Goal: Task Accomplishment & Management: Manage account settings

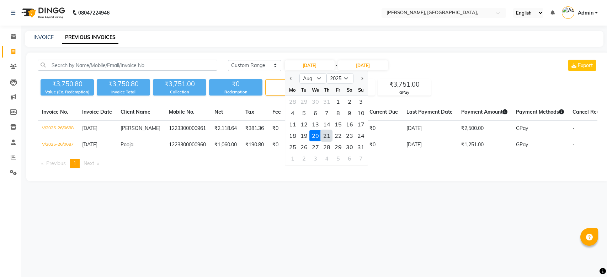
select select "range"
select select "8"
select select "2025"
type input "[DATE]"
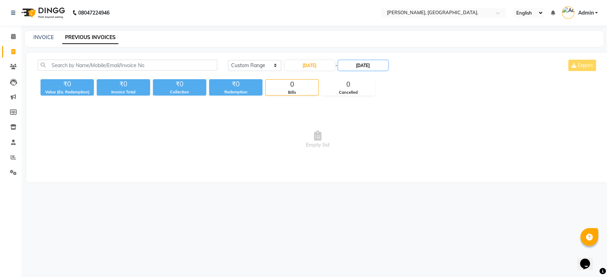
click at [351, 66] on input "[DATE]" at bounding box center [363, 65] width 50 height 10
type input "[DATE]"
click at [319, 64] on input "[DATE]" at bounding box center [310, 65] width 50 height 10
select select "8"
select select "2025"
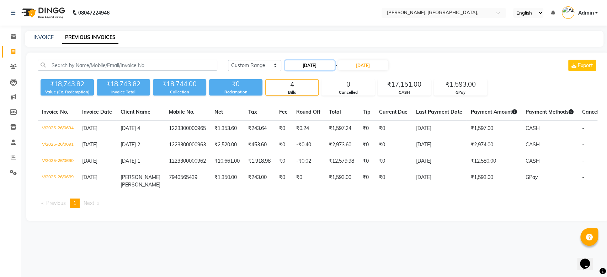
click at [316, 65] on input "[DATE]" at bounding box center [310, 65] width 50 height 10
select select "8"
select select "2025"
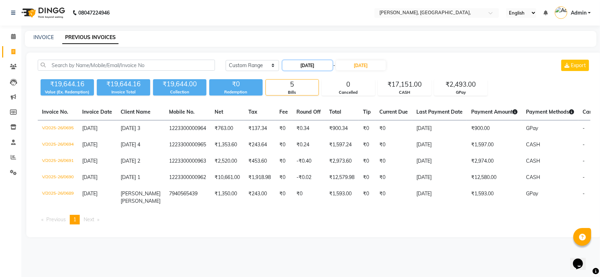
click at [314, 65] on input "[DATE]" at bounding box center [307, 65] width 50 height 10
select select "8"
select select "2025"
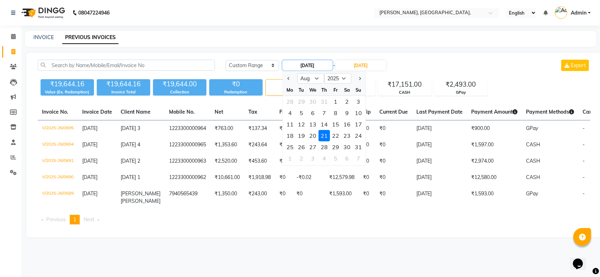
click at [314, 65] on input "[DATE]" at bounding box center [307, 65] width 50 height 10
click at [348, 136] on div "23" at bounding box center [346, 135] width 11 height 11
type input "[DATE]"
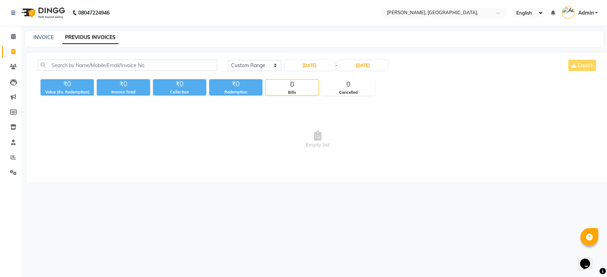
click at [366, 71] on div "23-08-2025 - 21-08-2025" at bounding box center [336, 65] width 105 height 11
click at [371, 67] on input "[DATE]" at bounding box center [363, 65] width 50 height 10
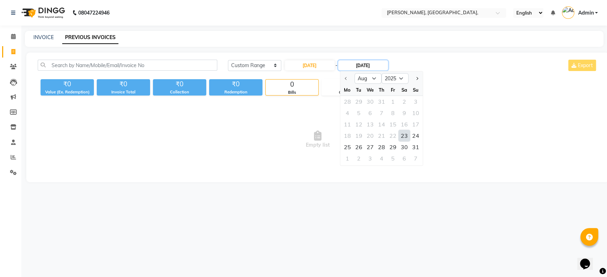
type input "[DATE]"
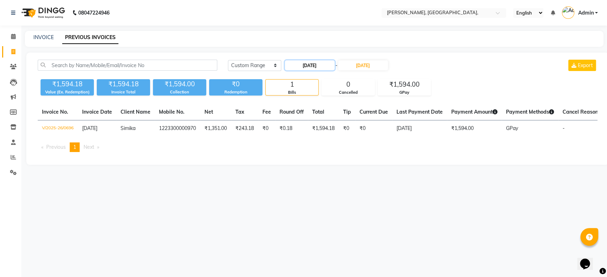
click at [324, 64] on input "[DATE]" at bounding box center [310, 65] width 50 height 10
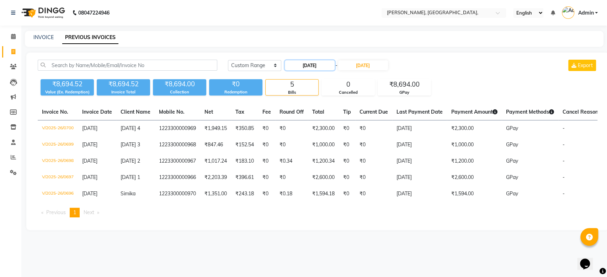
click at [324, 64] on input "[DATE]" at bounding box center [310, 65] width 50 height 10
select select "8"
select select "2025"
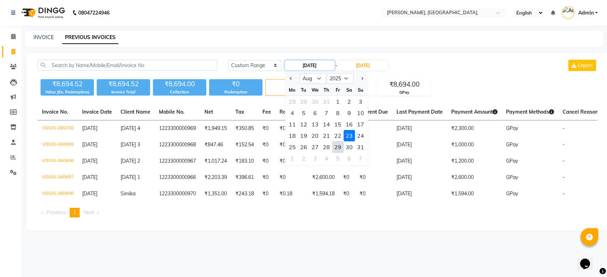
type input "[DATE]"
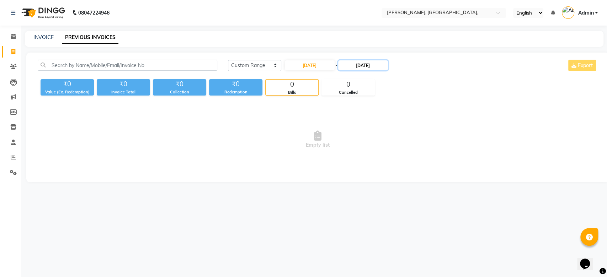
click at [350, 65] on input "[DATE]" at bounding box center [363, 65] width 50 height 10
type input "[DATE]"
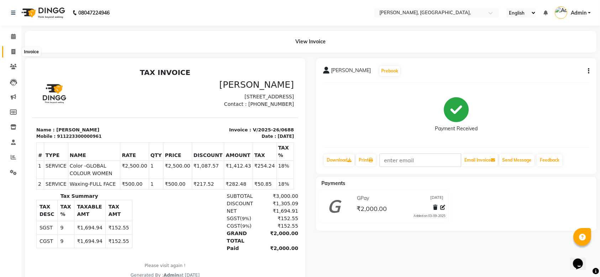
click at [15, 53] on icon at bounding box center [13, 51] width 4 height 5
select select "5248"
select select "service"
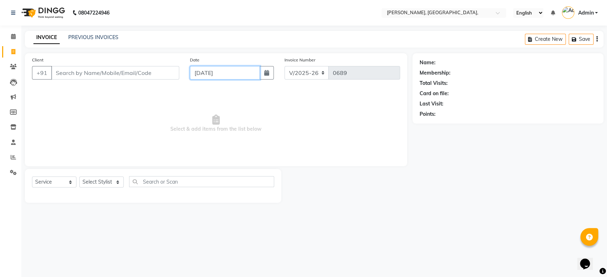
click at [216, 73] on input "[DATE]" at bounding box center [225, 73] width 70 height 14
select select "9"
select select "2025"
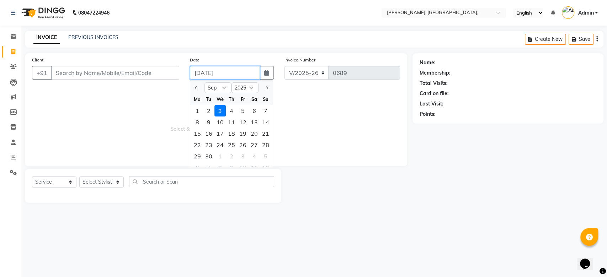
click at [216, 73] on input "[DATE]" at bounding box center [225, 73] width 70 height 14
click at [197, 89] on button "Previous month" at bounding box center [196, 87] width 6 height 11
select select "8"
click at [227, 142] on div "21" at bounding box center [231, 144] width 11 height 11
type input "[DATE]"
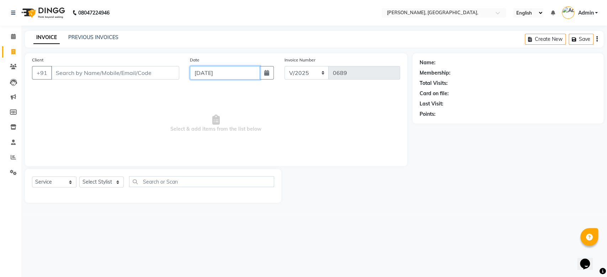
click at [220, 69] on input "[DATE]" at bounding box center [225, 73] width 70 height 14
select select "8"
select select "2025"
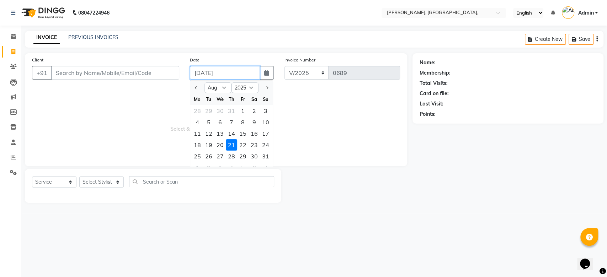
click at [220, 69] on input "[DATE]" at bounding box center [225, 73] width 70 height 14
drag, startPoint x: 105, startPoint y: 80, endPoint x: 91, endPoint y: 74, distance: 15.4
click at [91, 74] on div "Client +91" at bounding box center [106, 70] width 158 height 29
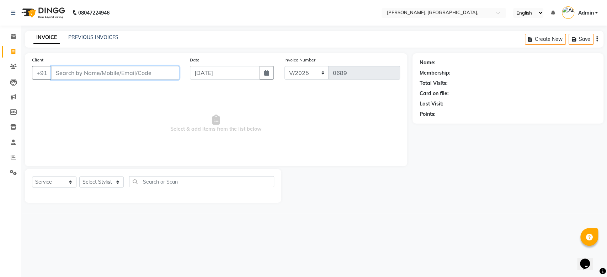
click at [91, 74] on input "Client" at bounding box center [115, 73] width 128 height 14
paste input "[DATE]"
type input "[DATE] 1"
click at [167, 69] on button "Add Client" at bounding box center [161, 73] width 37 height 14
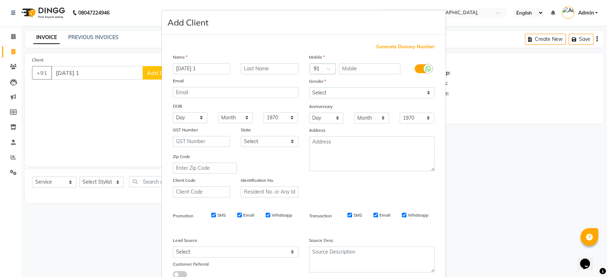
click at [398, 44] on span "Generate Dummy Number" at bounding box center [405, 46] width 58 height 7
type input "1223300000962"
checkbox input "false"
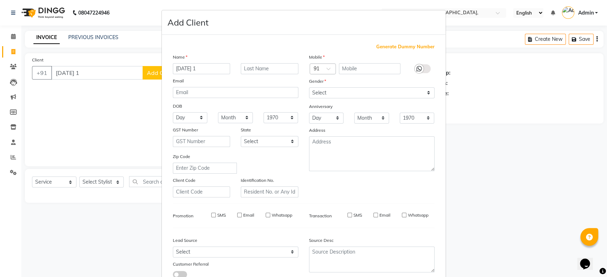
checkbox input "false"
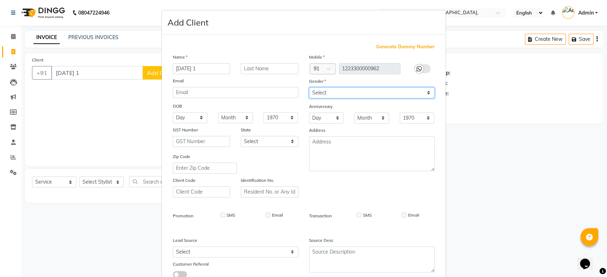
click at [363, 88] on select "Select [DEMOGRAPHIC_DATA] [DEMOGRAPHIC_DATA] Other Prefer Not To Say" at bounding box center [372, 93] width 126 height 11
select select "prefer_not_to_say"
click at [309, 88] on select "Select [DEMOGRAPHIC_DATA] [DEMOGRAPHIC_DATA] Other Prefer Not To Say" at bounding box center [372, 93] width 126 height 11
click at [368, 197] on div "Generate Dummy Number Name [DEMOGRAPHIC_DATA] 1 Email DOB Day 01 02 03 04 05 06…" at bounding box center [304, 163] width 273 height 241
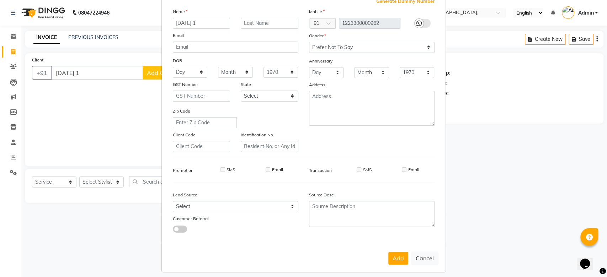
scroll to position [49, 0]
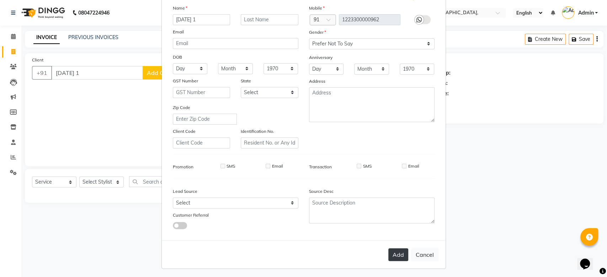
click at [394, 258] on button "Add" at bounding box center [398, 255] width 20 height 13
type input "1223300000962"
select select
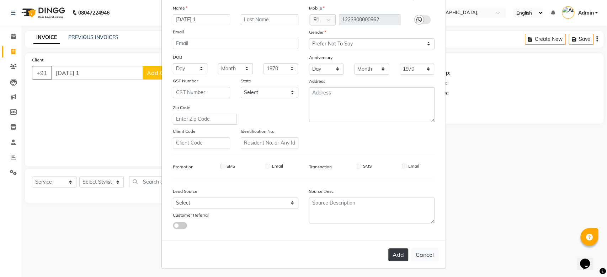
select select
checkbox input "false"
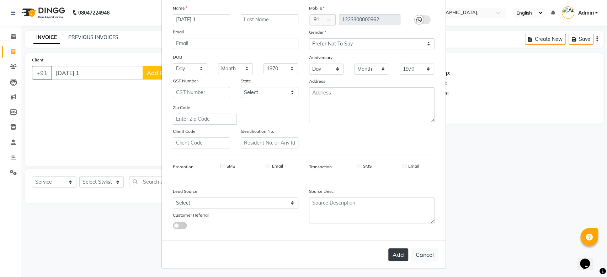
checkbox input "false"
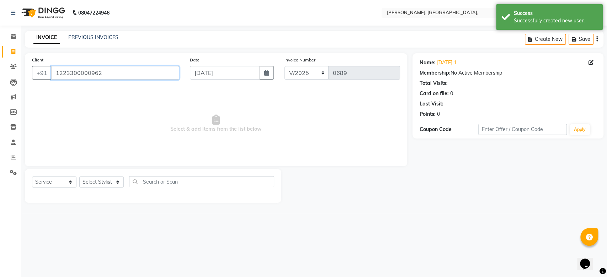
click at [92, 72] on input "1223300000962" at bounding box center [115, 73] width 128 height 14
paste input "[DATE]"
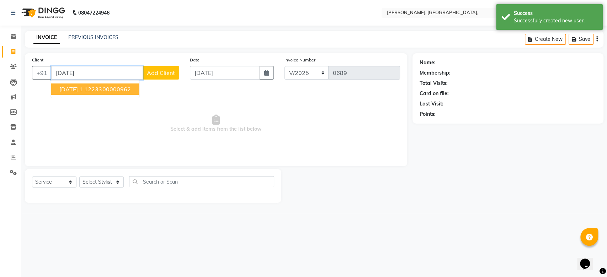
click at [92, 72] on input "[DATE]" at bounding box center [97, 73] width 92 height 14
type input "[DATE] 2"
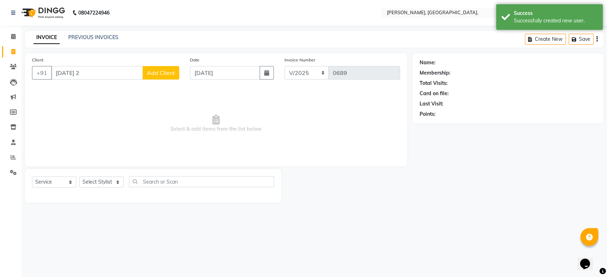
click at [171, 67] on button "Add Client" at bounding box center [161, 73] width 37 height 14
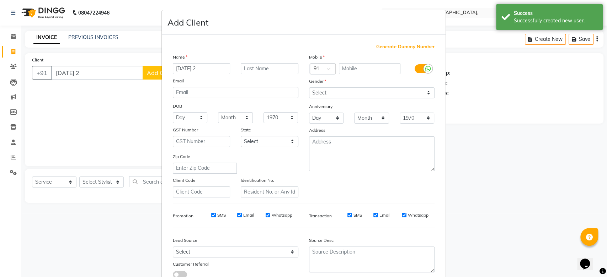
click at [399, 45] on span "Generate Dummy Number" at bounding box center [405, 46] width 58 height 7
type input "1223300000963"
checkbox input "false"
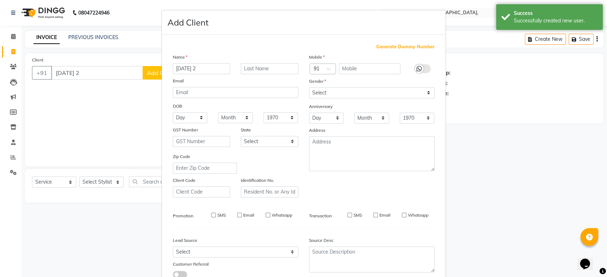
checkbox input "false"
click at [334, 99] on div "Mobile Country Code × 91 1223300000963 Gender Select [DEMOGRAPHIC_DATA] [DEMOGR…" at bounding box center [372, 125] width 136 height 144
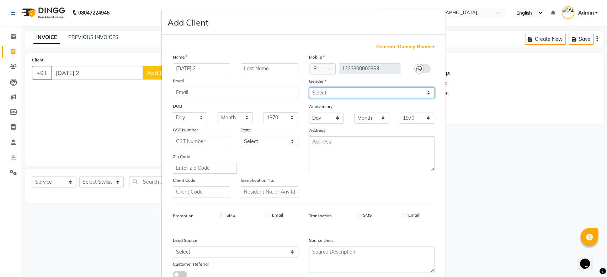
click at [338, 95] on select "Select [DEMOGRAPHIC_DATA] [DEMOGRAPHIC_DATA] Other Prefer Not To Say" at bounding box center [372, 93] width 126 height 11
select select "prefer_not_to_say"
click at [309, 88] on select "Select [DEMOGRAPHIC_DATA] [DEMOGRAPHIC_DATA] Other Prefer Not To Say" at bounding box center [372, 93] width 126 height 11
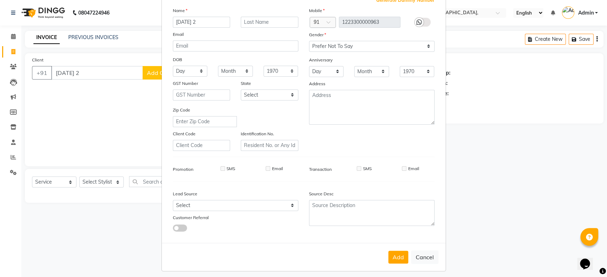
click at [411, 200] on div "Generate Dummy Number Name [DEMOGRAPHIC_DATA] 2 Email DOB Day 01 02 03 04 05 06…" at bounding box center [304, 117] width 273 height 241
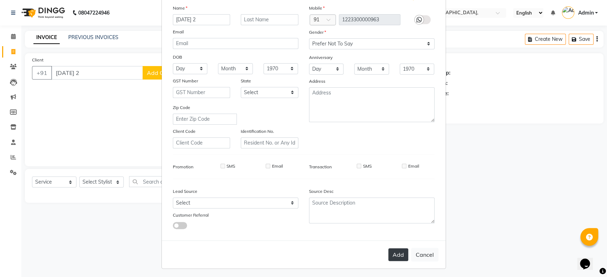
click at [390, 250] on button "Add" at bounding box center [398, 255] width 20 height 13
type input "1223300000963"
select select
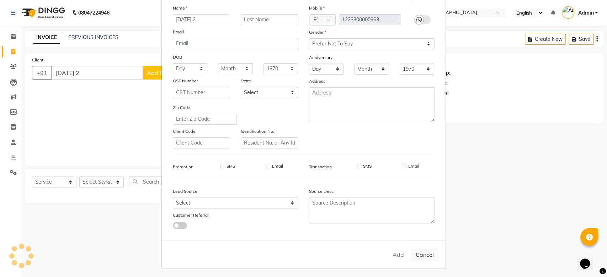
select select
checkbox input "false"
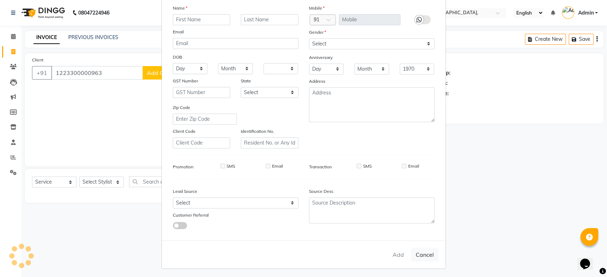
checkbox input "false"
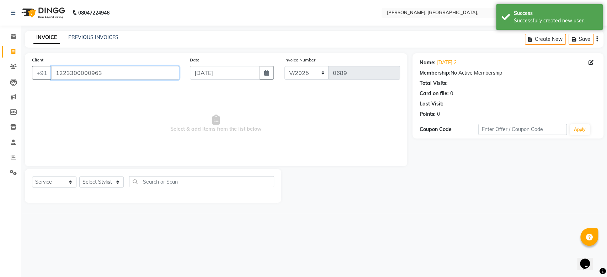
click at [67, 67] on input "1223300000963" at bounding box center [115, 73] width 128 height 14
paste input "[DATE]"
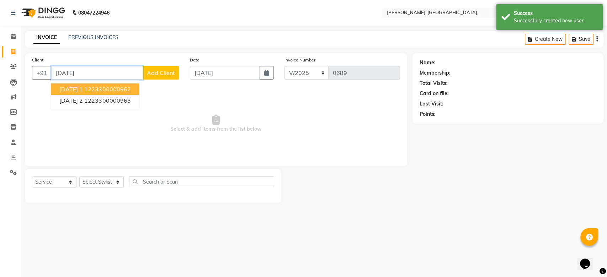
type input "[DATE]"
click at [171, 74] on span "Add Client" at bounding box center [161, 72] width 28 height 7
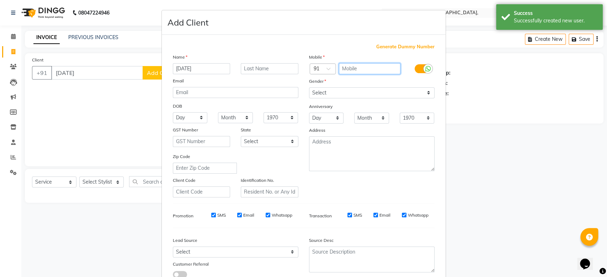
click at [364, 64] on input "text" at bounding box center [370, 68] width 62 height 11
click at [400, 48] on span "Generate Dummy Number" at bounding box center [405, 46] width 58 height 7
type input "1223300000964"
checkbox input "false"
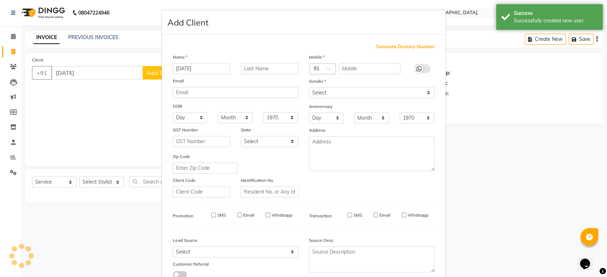
checkbox input "false"
click at [355, 86] on div "Gender" at bounding box center [372, 83] width 136 height 10
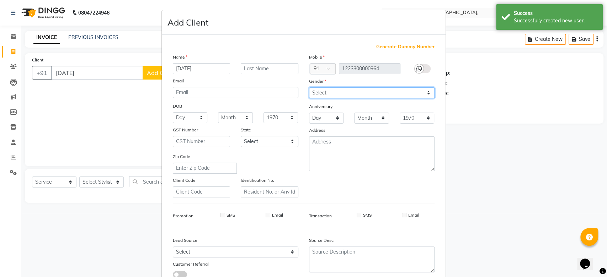
click at [355, 88] on select "Select [DEMOGRAPHIC_DATA] [DEMOGRAPHIC_DATA] Other Prefer Not To Say" at bounding box center [372, 93] width 126 height 11
select select "prefer_not_to_say"
click at [309, 88] on select "Select [DEMOGRAPHIC_DATA] [DEMOGRAPHIC_DATA] Other Prefer Not To Say" at bounding box center [372, 93] width 126 height 11
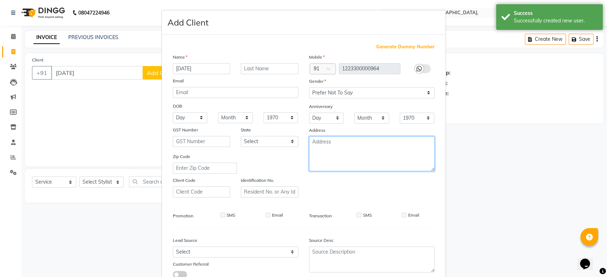
click at [407, 137] on textarea at bounding box center [372, 154] width 126 height 35
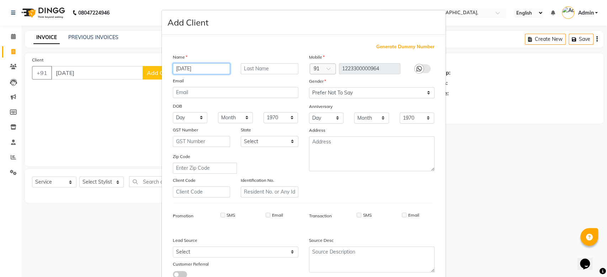
click at [208, 69] on input "[DATE]" at bounding box center [202, 68] width 58 height 11
type input "[DATE] 3"
drag, startPoint x: 597, startPoint y: 209, endPoint x: 600, endPoint y: 211, distance: 3.8
click at [599, 211] on ngb-modal-window "Add Client Generate Dummy Number Name [DEMOGRAPHIC_DATA] 3 Email DOB Day 01 02 …" at bounding box center [303, 138] width 607 height 277
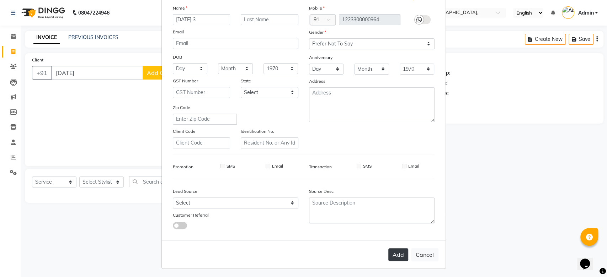
click at [389, 257] on button "Add" at bounding box center [398, 255] width 20 height 13
type input "1223300000964"
select select
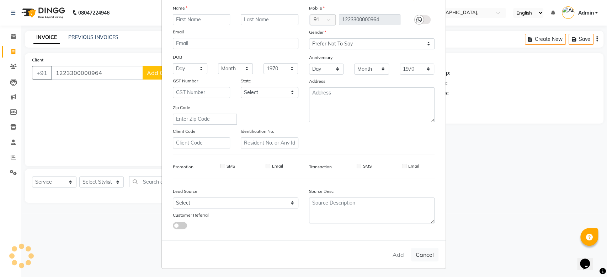
select select
checkbox input "false"
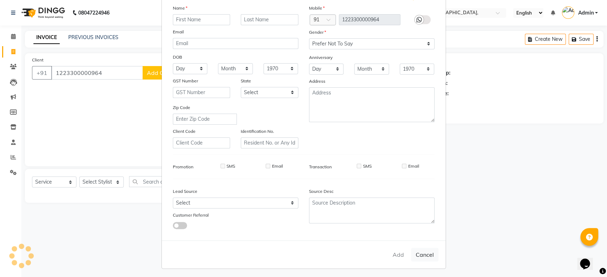
checkbox input "false"
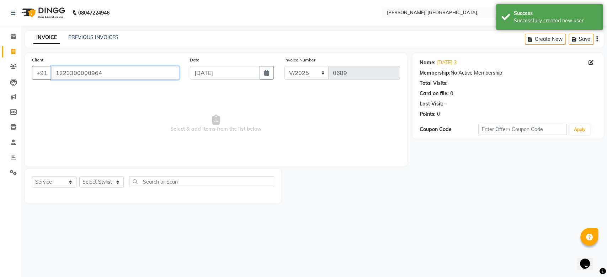
click at [83, 79] on input "1223300000964" at bounding box center [115, 73] width 128 height 14
paste input "[DATE]"
type input "[DATE] 4"
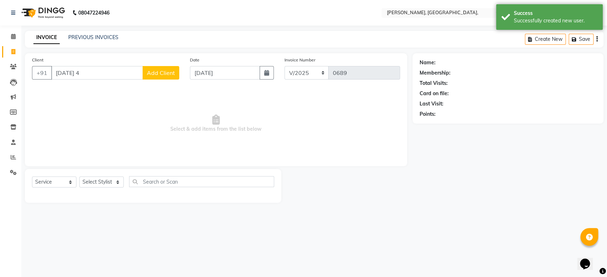
click at [168, 80] on div "Client [PHONE_NUMBER][DATE] 4 Add Client" at bounding box center [106, 70] width 158 height 29
click at [168, 76] on span "Add Client" at bounding box center [161, 72] width 28 height 7
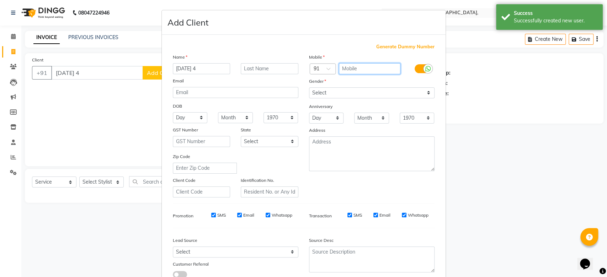
click at [357, 73] on input "text" at bounding box center [370, 68] width 62 height 11
click at [393, 47] on span "Generate Dummy Number" at bounding box center [405, 46] width 58 height 7
type input "1223300000965"
checkbox input "false"
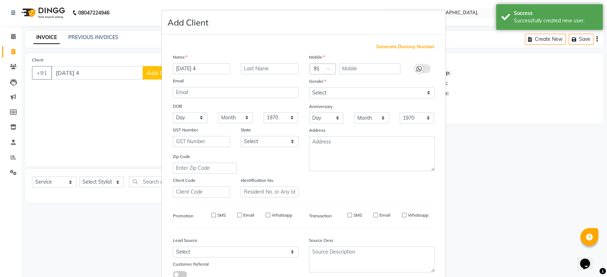
checkbox input "false"
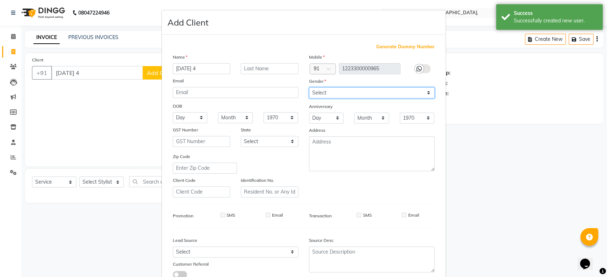
click at [327, 93] on select "Select [DEMOGRAPHIC_DATA] [DEMOGRAPHIC_DATA] Other Prefer Not To Say" at bounding box center [372, 93] width 126 height 11
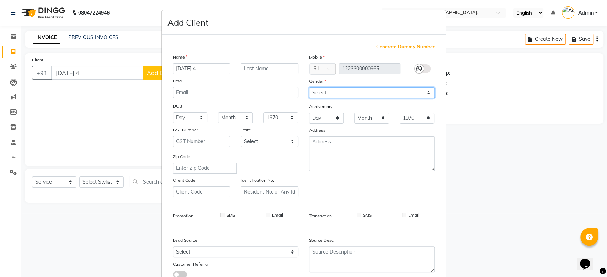
select select "prefer_not_to_say"
click at [309, 88] on select "Select [DEMOGRAPHIC_DATA] [DEMOGRAPHIC_DATA] Other Prefer Not To Say" at bounding box center [372, 93] width 126 height 11
click at [390, 191] on div "Mobile Country Code × 91 1223300000965 Gender Select [DEMOGRAPHIC_DATA] [DEMOGR…" at bounding box center [372, 125] width 136 height 144
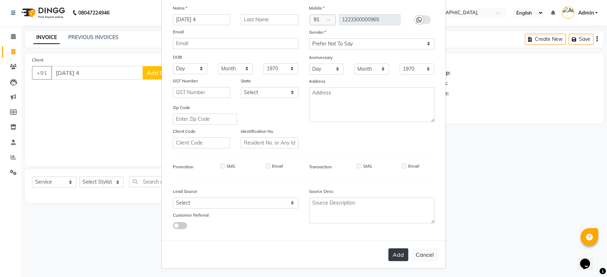
click at [400, 249] on button "Add" at bounding box center [398, 255] width 20 height 13
type input "1223300000965"
select select
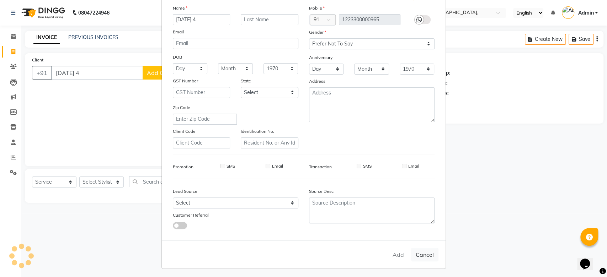
select select
checkbox input "false"
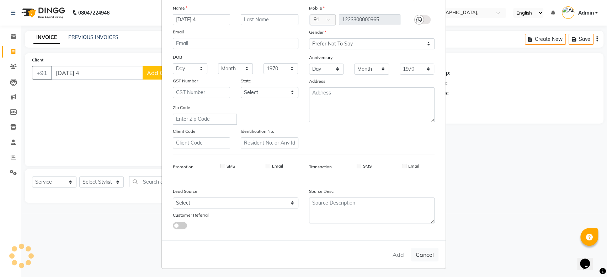
checkbox input "false"
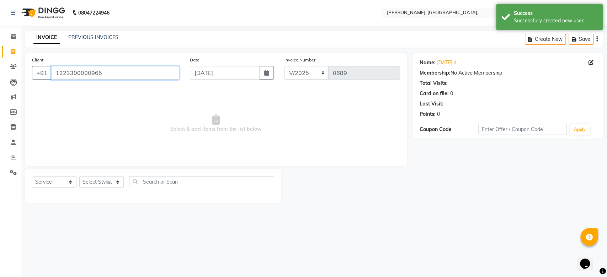
click at [71, 71] on input "1223300000965" at bounding box center [115, 73] width 128 height 14
type input "d"
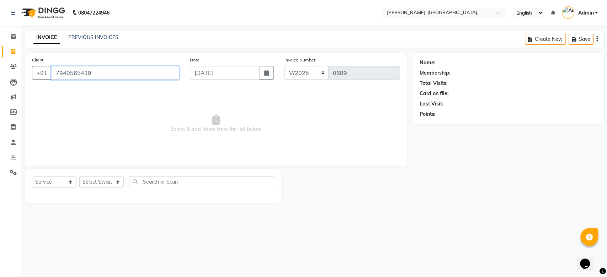
type input "7940565439"
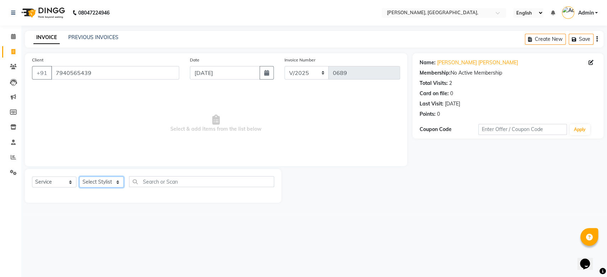
click at [107, 187] on select "Select Stylist Aarti Admin Anuradha Armaan [PERSON_NAME] [PERSON_NAME] [PERSON_…" at bounding box center [101, 182] width 44 height 11
select select "47425"
click at [79, 177] on select "Select Stylist Aarti Admin Anuradha Armaan [PERSON_NAME] [PERSON_NAME] [PERSON_…" at bounding box center [101, 182] width 44 height 11
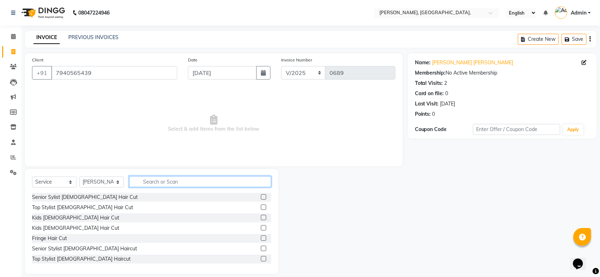
click at [154, 180] on input "text" at bounding box center [200, 181] width 142 height 11
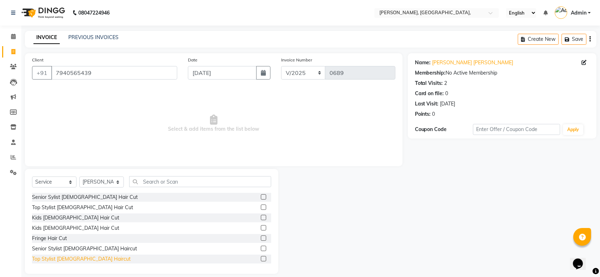
click at [70, 262] on div "Top Stylist [DEMOGRAPHIC_DATA] Haircut" at bounding box center [81, 259] width 99 height 7
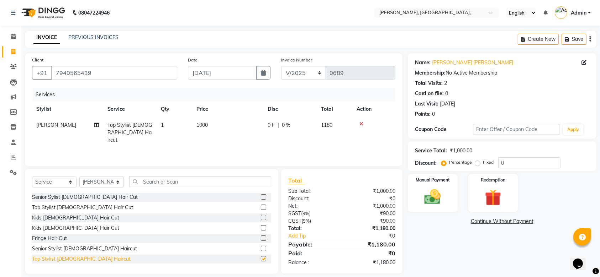
checkbox input "false"
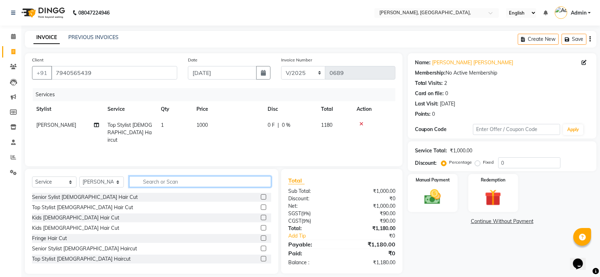
click at [162, 182] on input "text" at bounding box center [200, 181] width 142 height 11
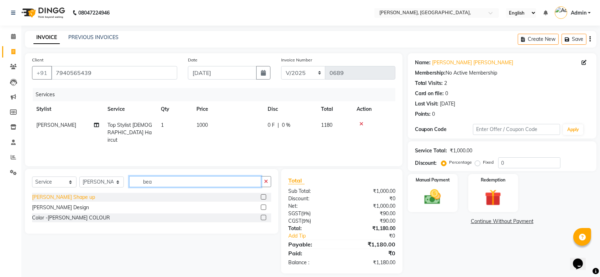
type input "bea"
click at [61, 198] on div "[PERSON_NAME] Shape up" at bounding box center [63, 197] width 63 height 7
checkbox input "false"
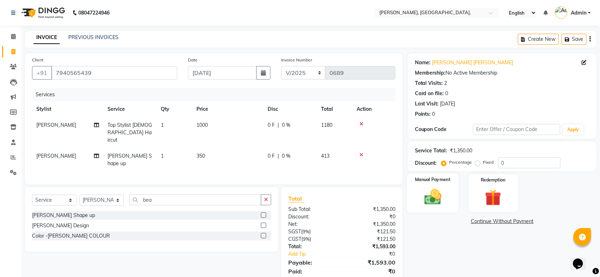
drag, startPoint x: 439, startPoint y: 216, endPoint x: 435, endPoint y: 203, distance: 13.2
click at [435, 203] on div "Name: [PERSON_NAME] [PERSON_NAME] Membership: No Active Membership Total Visits…" at bounding box center [505, 172] width 194 height 239
click at [435, 203] on img at bounding box center [433, 197] width 28 height 20
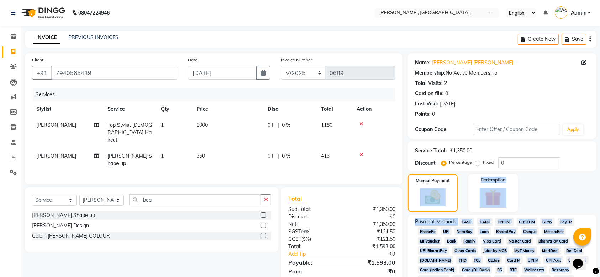
click at [547, 221] on span "GPay" at bounding box center [547, 222] width 15 height 8
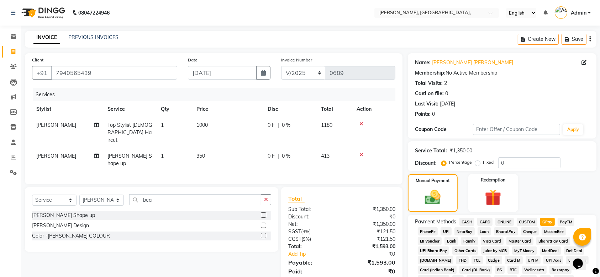
scroll to position [206, 0]
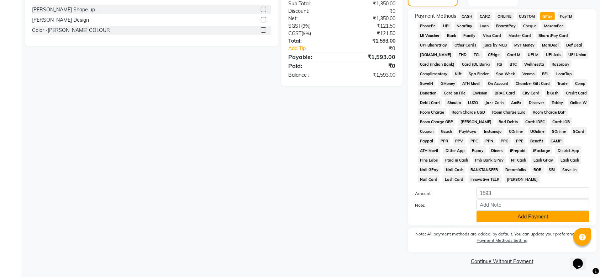
click at [518, 217] on button "Add Payment" at bounding box center [532, 217] width 113 height 11
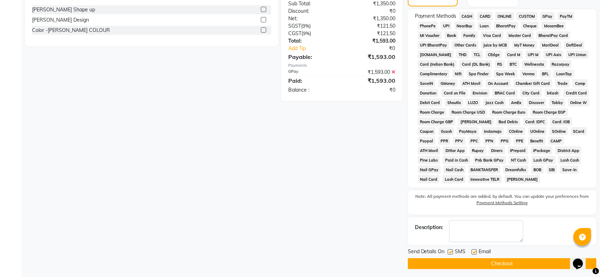
click at [451, 250] on label at bounding box center [450, 252] width 5 height 5
click at [451, 250] on input "checkbox" at bounding box center [450, 252] width 5 height 5
checkbox input "false"
click at [473, 252] on label at bounding box center [473, 252] width 5 height 5
click at [473, 252] on input "checkbox" at bounding box center [473, 252] width 5 height 5
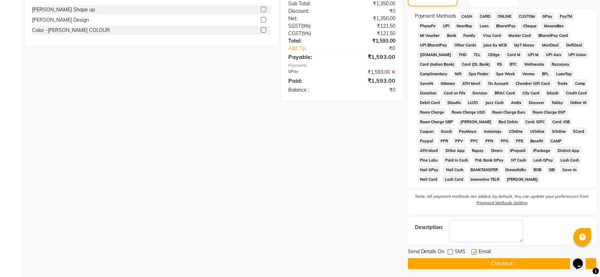
checkbox input "false"
click at [460, 260] on button "Checkout" at bounding box center [502, 264] width 189 height 11
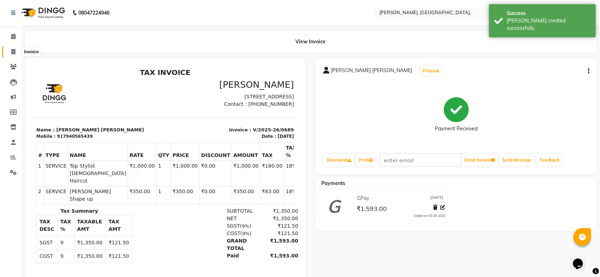
click at [11, 48] on span at bounding box center [13, 52] width 12 height 8
select select "5248"
select select "service"
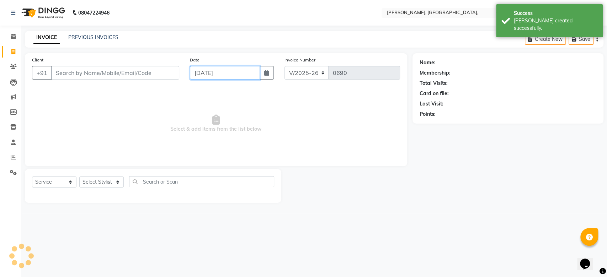
click at [197, 67] on input "[DATE]" at bounding box center [225, 73] width 70 height 14
select select "9"
select select "2025"
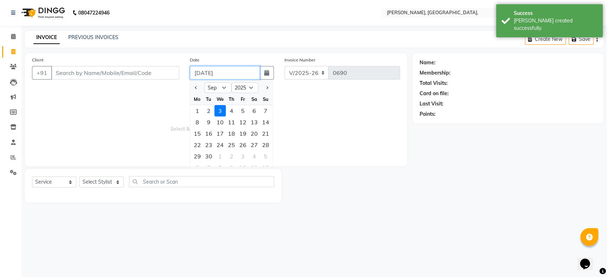
click at [197, 67] on input "[DATE]" at bounding box center [225, 73] width 70 height 14
paste input "21-08"
type input "[DATE]"
click at [144, 72] on input "Client" at bounding box center [115, 73] width 128 height 14
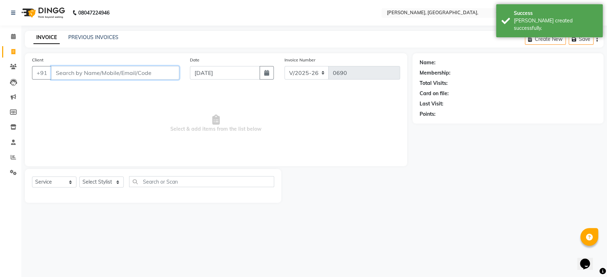
click at [144, 72] on input "Client" at bounding box center [115, 73] width 128 height 14
paste input "[DATE]"
type input "1223300000962"
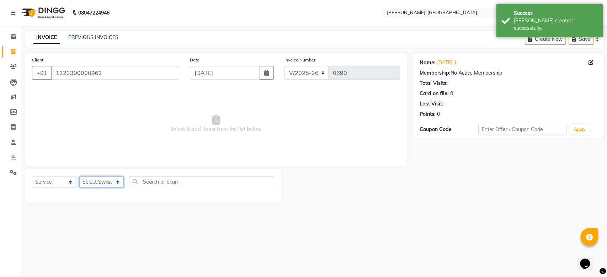
click at [107, 182] on select "Select Stylist Aarti Admin Anuradha Armaan [PERSON_NAME] [PERSON_NAME] [PERSON_…" at bounding box center [101, 182] width 44 height 11
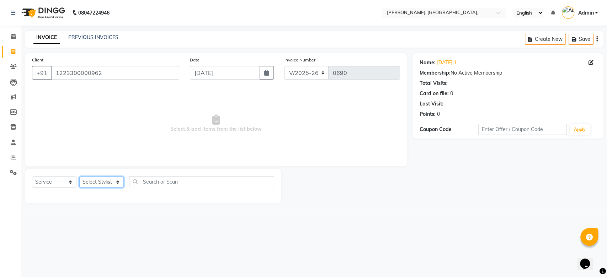
select select "33986"
click at [79, 177] on select "Select Stylist Aarti Admin Anuradha Armaan [PERSON_NAME] [PERSON_NAME] [PERSON_…" at bounding box center [101, 182] width 44 height 11
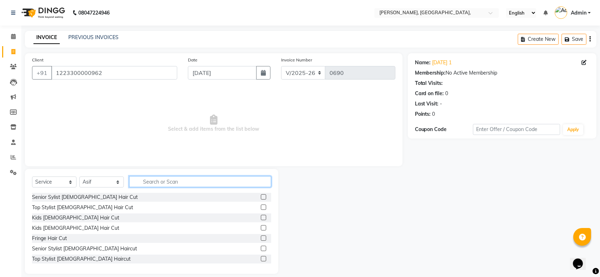
click at [173, 184] on input "text" at bounding box center [200, 181] width 142 height 11
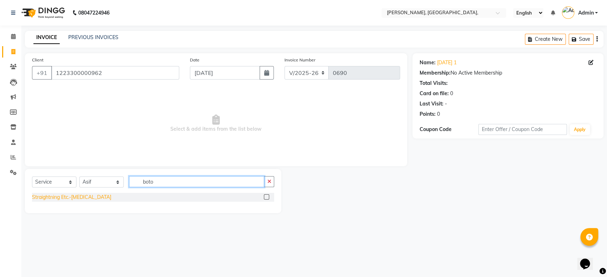
type input "boto"
click at [73, 195] on div "Straightning Etc.-[MEDICAL_DATA]" at bounding box center [71, 197] width 79 height 7
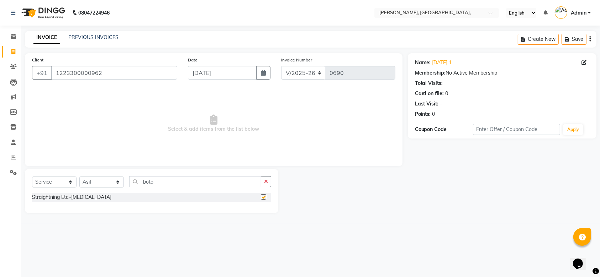
checkbox input "false"
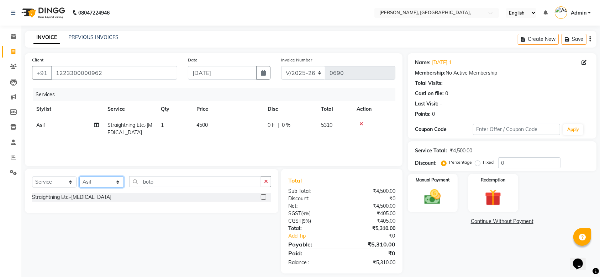
click at [91, 184] on select "Select Stylist Aarti Admin Anuradha Armaan [PERSON_NAME] [PERSON_NAME] [PERSON_…" at bounding box center [101, 182] width 44 height 11
select select "33987"
click at [79, 177] on select "Select Stylist Aarti Admin Anuradha Armaan [PERSON_NAME] [PERSON_NAME] [PERSON_…" at bounding box center [101, 182] width 44 height 11
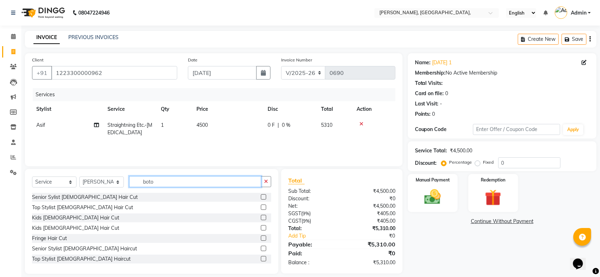
click at [139, 183] on input "boto" at bounding box center [195, 181] width 132 height 11
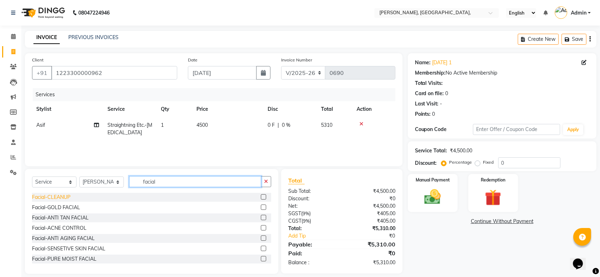
type input "facial"
click at [60, 200] on div "Facial-CLEANUP" at bounding box center [51, 197] width 38 height 7
checkbox input "false"
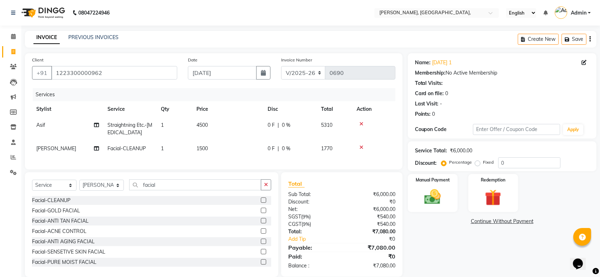
scroll to position [104, 0]
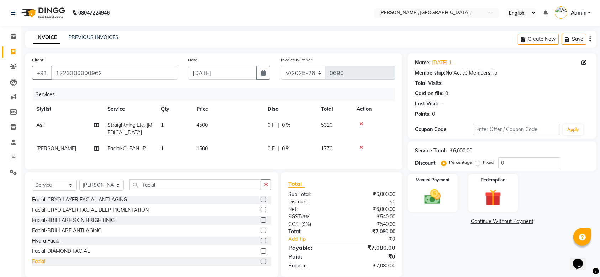
click at [34, 266] on div "Facial" at bounding box center [151, 262] width 239 height 9
click at [34, 266] on div "Facial" at bounding box center [38, 261] width 13 height 7
checkbox input "false"
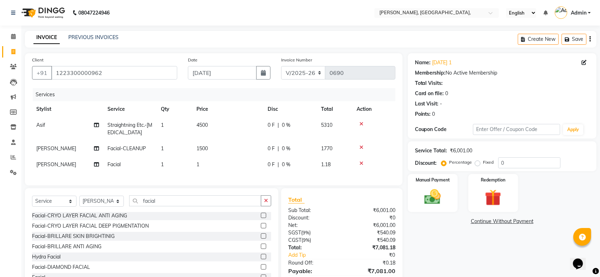
click at [362, 148] on icon at bounding box center [361, 147] width 4 height 5
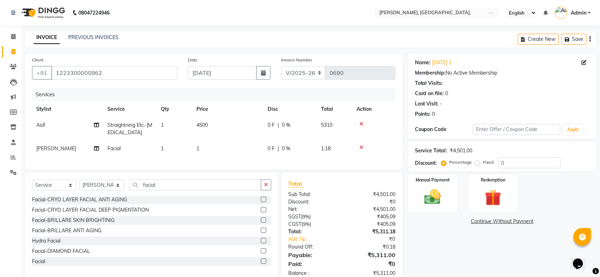
click at [97, 86] on div "Client [PHONE_NUMBER] Date [DATE] Invoice Number V/2025 V/[PHONE_NUMBER] Servic…" at bounding box center [213, 111] width 377 height 116
click at [197, 149] on span "1" at bounding box center [197, 149] width 3 height 6
select select "33987"
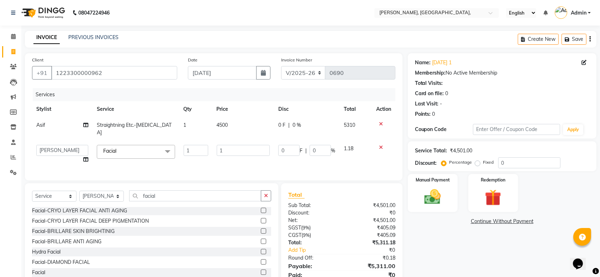
click at [236, 119] on td "4500" at bounding box center [243, 128] width 62 height 23
select select "33986"
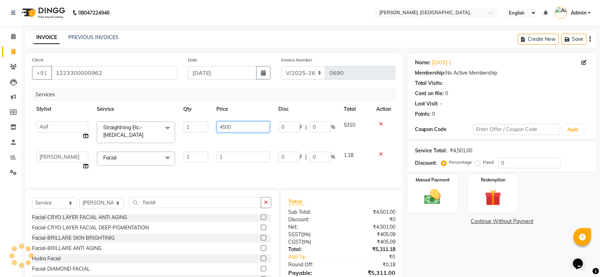
click at [239, 126] on input "4500" at bounding box center [243, 127] width 53 height 11
type input "3602"
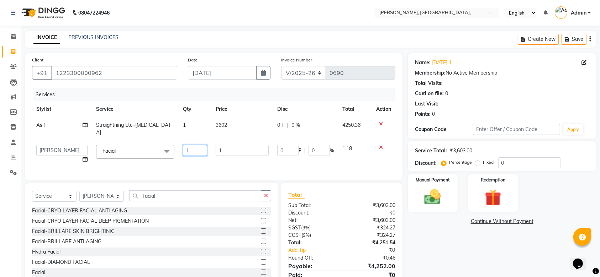
click at [207, 152] on td "1" at bounding box center [195, 154] width 33 height 27
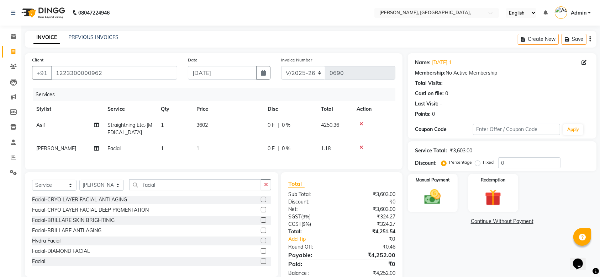
click at [246, 142] on td "1" at bounding box center [227, 149] width 71 height 16
select select "33987"
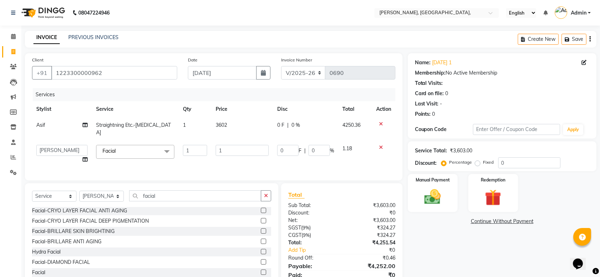
click at [246, 145] on input "1" at bounding box center [242, 150] width 53 height 11
type input "7059"
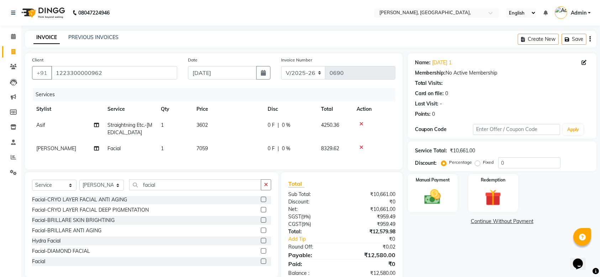
click at [252, 159] on div "Services Stylist Service Qty Price Disc Total Action Asif Straightning Etc.-[ME…" at bounding box center [213, 125] width 363 height 74
click at [427, 186] on div "Manual Payment" at bounding box center [433, 194] width 52 height 40
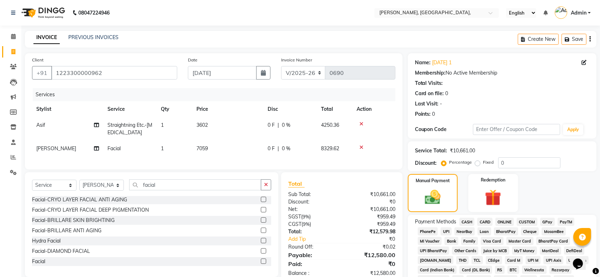
click at [460, 221] on span "CASH" at bounding box center [466, 222] width 15 height 8
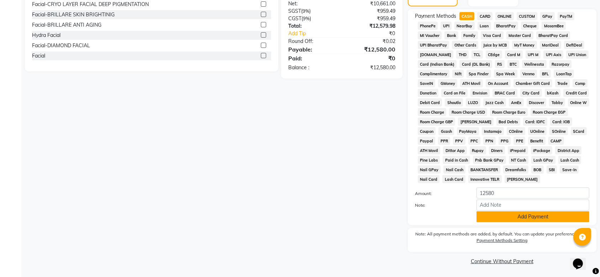
click at [511, 212] on button "Add Payment" at bounding box center [532, 217] width 113 height 11
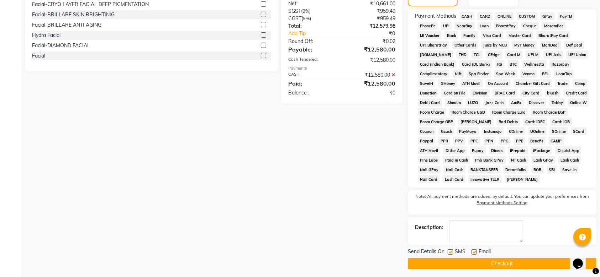
click at [448, 251] on label at bounding box center [450, 252] width 5 height 5
click at [448, 251] on input "checkbox" at bounding box center [450, 252] width 5 height 5
checkbox input "false"
click at [475, 253] on label at bounding box center [473, 252] width 5 height 5
click at [475, 253] on input "checkbox" at bounding box center [473, 252] width 5 height 5
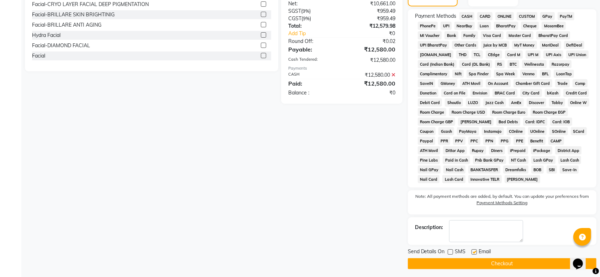
checkbox input "false"
click at [451, 261] on button "Checkout" at bounding box center [502, 264] width 189 height 11
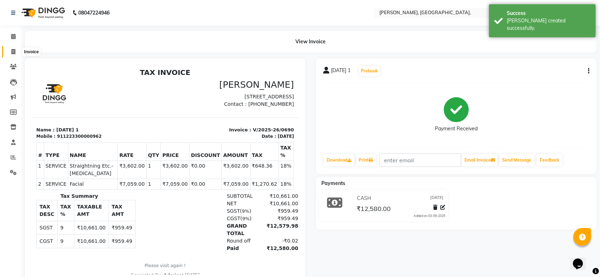
click at [18, 48] on span at bounding box center [13, 52] width 12 height 8
select select "5248"
select select "service"
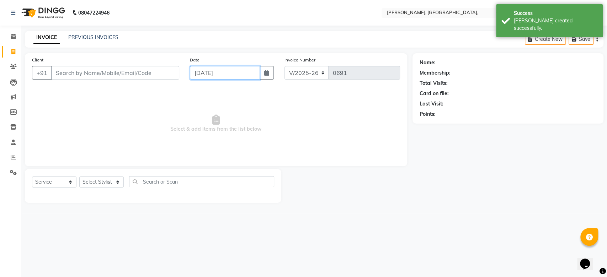
click at [223, 75] on input "[DATE]" at bounding box center [225, 73] width 70 height 14
select select "9"
select select "2025"
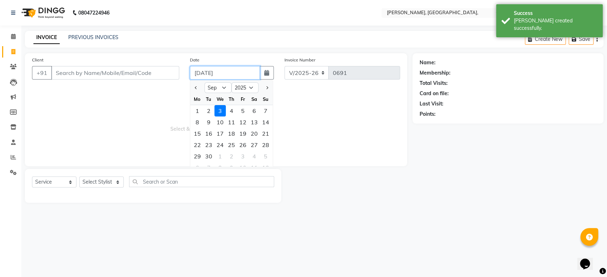
click at [223, 75] on input "[DATE]" at bounding box center [225, 73] width 70 height 14
paste input "21-08"
type input "[DATE]"
click at [86, 69] on input "Client" at bounding box center [115, 73] width 128 height 14
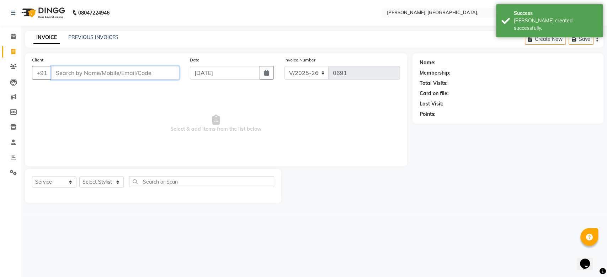
click at [86, 69] on input "Client" at bounding box center [115, 73] width 128 height 14
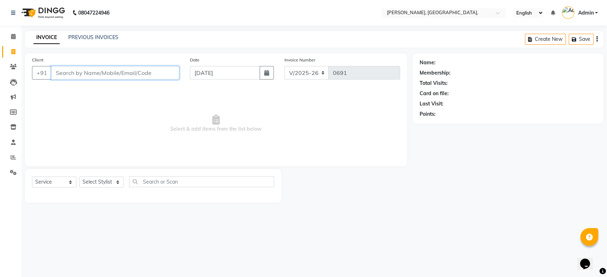
paste input "[DATE]"
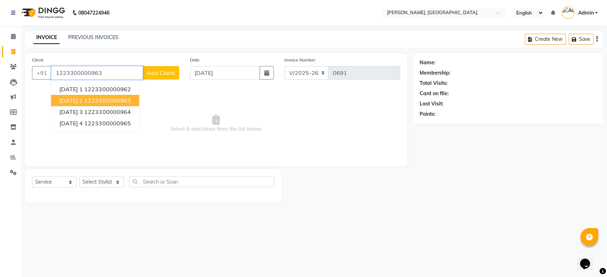
type input "1223300000963"
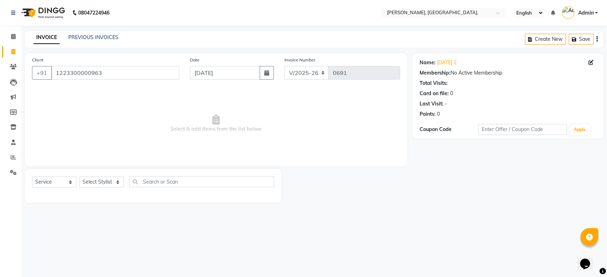
click at [103, 176] on div "Select Service Product Membership Package Voucher Prepaid Gift Card Select Styl…" at bounding box center [153, 186] width 257 height 34
click at [105, 187] on select "Select Stylist Aarti Admin Anuradha Armaan [PERSON_NAME] [PERSON_NAME] [PERSON_…" at bounding box center [101, 182] width 44 height 11
click at [79, 177] on select "Select Stylist Aarti Admin Anuradha Armaan [PERSON_NAME] [PERSON_NAME] [PERSON_…" at bounding box center [101, 182] width 44 height 11
select select "33984"
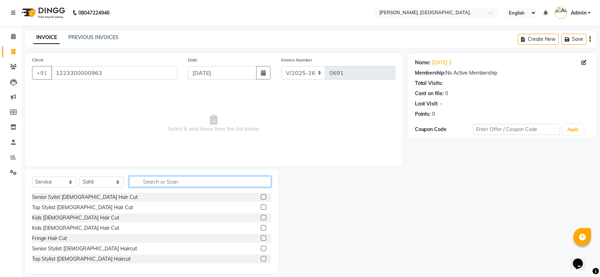
click at [145, 182] on input "text" at bounding box center [200, 181] width 142 height 11
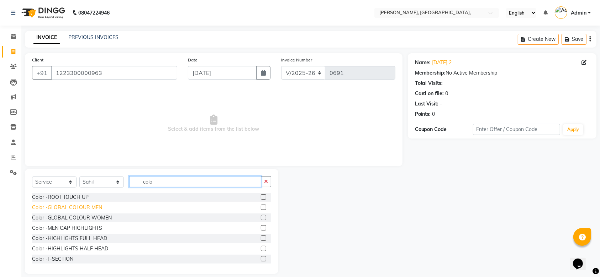
type input "colo"
click at [86, 204] on div "Color -GLOBAL COLOUR MEN" at bounding box center [67, 207] width 70 height 7
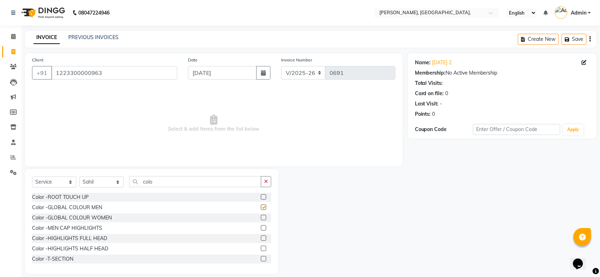
checkbox input "false"
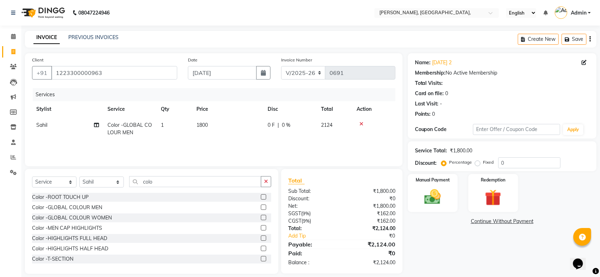
click at [209, 117] on th "Price" at bounding box center [227, 109] width 71 height 16
drag, startPoint x: 216, startPoint y: 120, endPoint x: 234, endPoint y: 129, distance: 20.2
click at [234, 129] on td "1800" at bounding box center [227, 128] width 71 height 23
select select "33984"
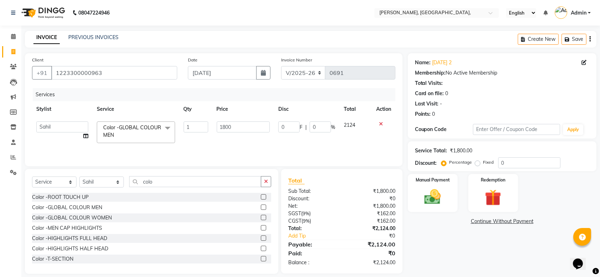
click at [234, 129] on input "1800" at bounding box center [243, 127] width 53 height 11
type input "2520"
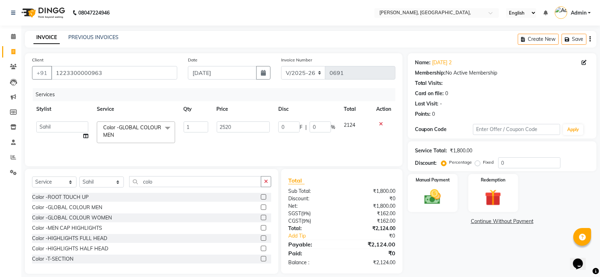
click at [307, 149] on div "Services Stylist Service Qty Price Disc Total Action Aarti Admin Anuradha Armaa…" at bounding box center [213, 123] width 363 height 71
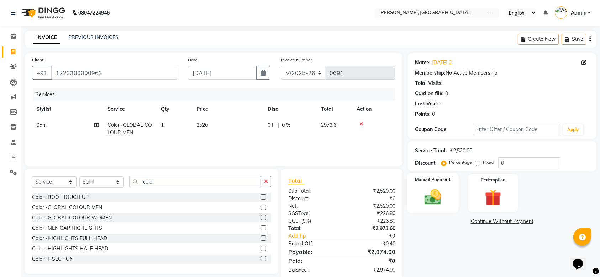
click at [432, 194] on img at bounding box center [433, 197] width 28 height 20
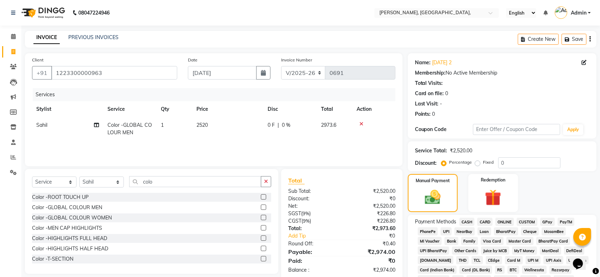
click at [461, 222] on span "CASH" at bounding box center [466, 222] width 15 height 8
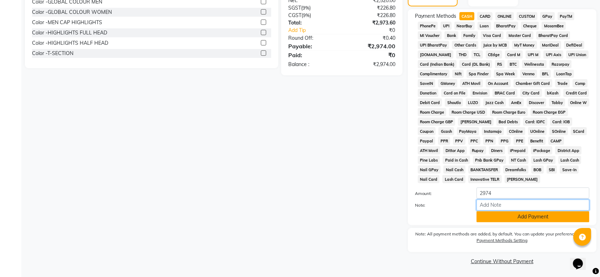
drag, startPoint x: 486, startPoint y: 209, endPoint x: 487, endPoint y: 217, distance: 8.3
click at [487, 217] on div "Amount: 2974 Note: Add Payment" at bounding box center [502, 205] width 174 height 35
click at [487, 217] on button "Add Payment" at bounding box center [532, 217] width 113 height 11
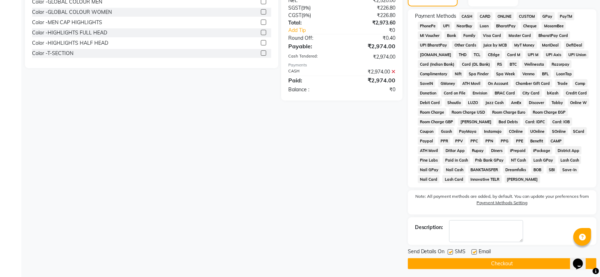
click at [449, 253] on label at bounding box center [450, 252] width 5 height 5
click at [449, 253] on input "checkbox" at bounding box center [450, 252] width 5 height 5
checkbox input "false"
click at [472, 253] on label at bounding box center [473, 252] width 5 height 5
click at [472, 253] on input "checkbox" at bounding box center [473, 252] width 5 height 5
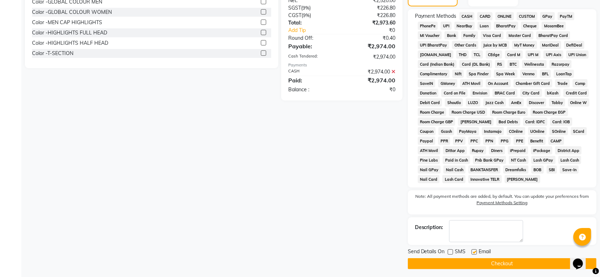
checkbox input "false"
click at [454, 264] on button "Checkout" at bounding box center [502, 264] width 189 height 11
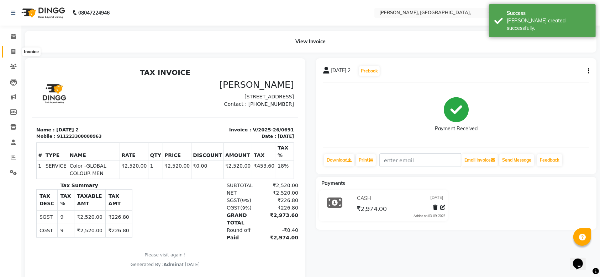
click at [14, 53] on icon at bounding box center [13, 51] width 4 height 5
select select "service"
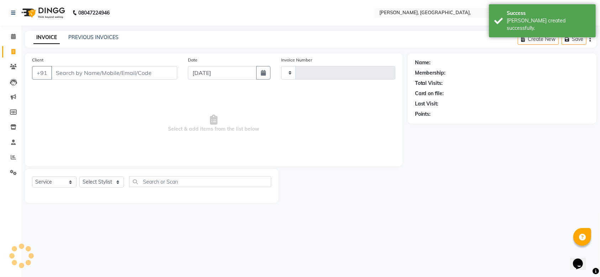
type input "0692"
select select "5248"
click at [117, 65] on div "Client +91" at bounding box center [106, 70] width 158 height 29
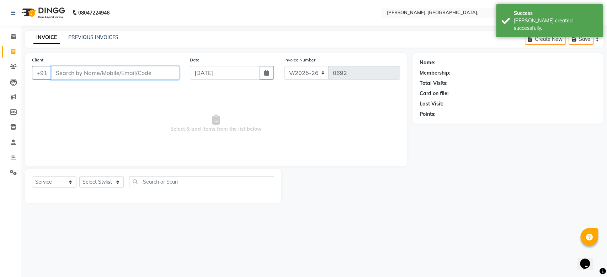
click at [116, 74] on input "Client" at bounding box center [115, 73] width 128 height 14
paste input "[DATE]"
type input "1223300000964"
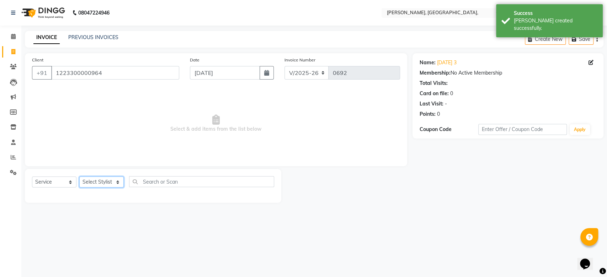
click at [110, 181] on select "Select Stylist Aarti Admin Anuradha Armaan [PERSON_NAME] [PERSON_NAME] [PERSON_…" at bounding box center [101, 182] width 44 height 11
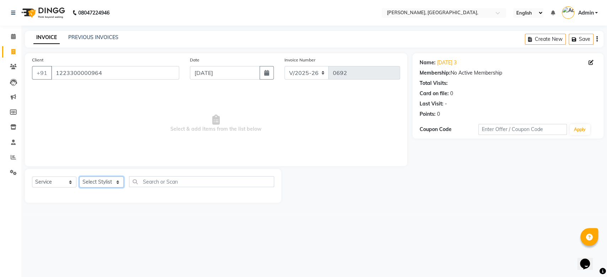
select select "44338"
click at [79, 177] on select "Select Stylist Aarti Admin Anuradha Armaan [PERSON_NAME] [PERSON_NAME] [PERSON_…" at bounding box center [101, 182] width 44 height 11
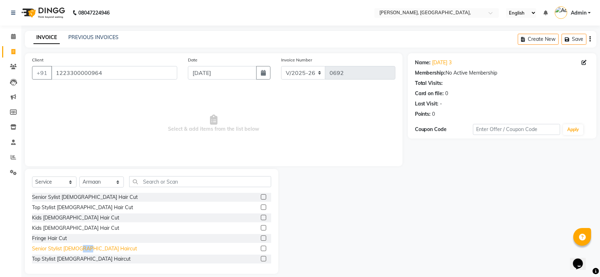
drag, startPoint x: 78, startPoint y: 244, endPoint x: 88, endPoint y: 246, distance: 9.5
click at [88, 246] on div "Senior Sylist [DEMOGRAPHIC_DATA] Hair Cut Top Stylist [DEMOGRAPHIC_DATA] Hair C…" at bounding box center [151, 228] width 239 height 71
click at [88, 246] on div "Senior Stylist [DEMOGRAPHIC_DATA] Haircut" at bounding box center [84, 248] width 105 height 7
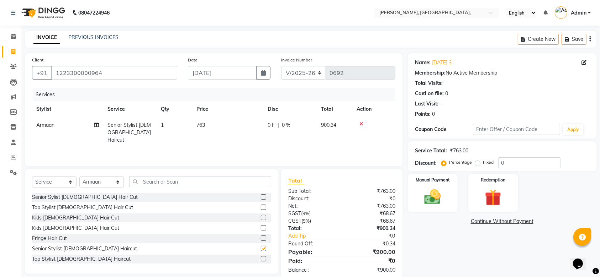
checkbox input "false"
click at [428, 177] on label "Manual Payment" at bounding box center [433, 179] width 36 height 7
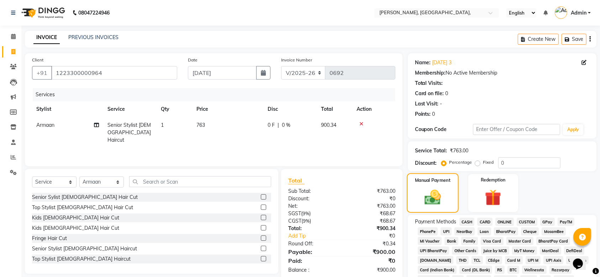
click at [440, 192] on img at bounding box center [432, 197] width 27 height 19
click at [550, 223] on span "GPay" at bounding box center [547, 222] width 15 height 8
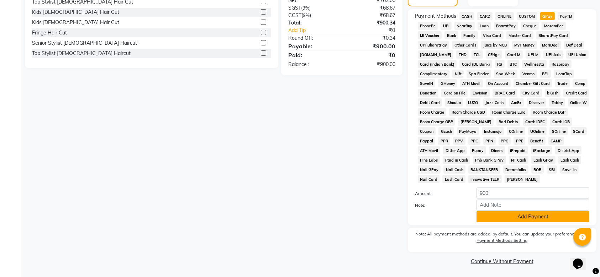
click at [479, 213] on button "Add Payment" at bounding box center [532, 217] width 113 height 11
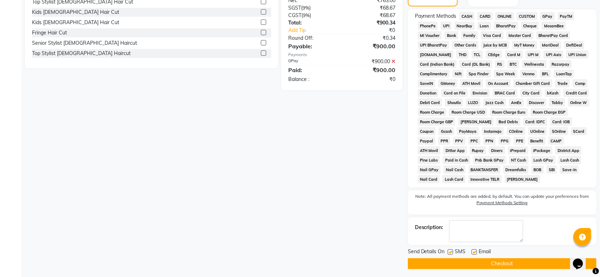
click at [450, 252] on label at bounding box center [450, 252] width 5 height 5
click at [450, 252] on input "checkbox" at bounding box center [450, 252] width 5 height 5
checkbox input "false"
click at [472, 252] on label at bounding box center [473, 252] width 5 height 5
click at [472, 252] on input "checkbox" at bounding box center [473, 252] width 5 height 5
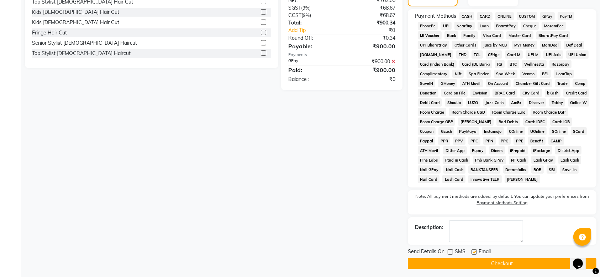
checkbox input "false"
click at [462, 260] on button "Checkout" at bounding box center [502, 264] width 189 height 11
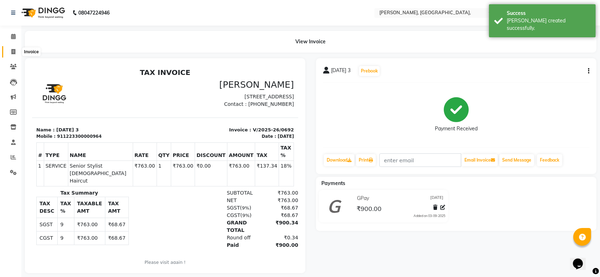
click at [17, 51] on span at bounding box center [13, 52] width 12 height 8
select select "5248"
select select "service"
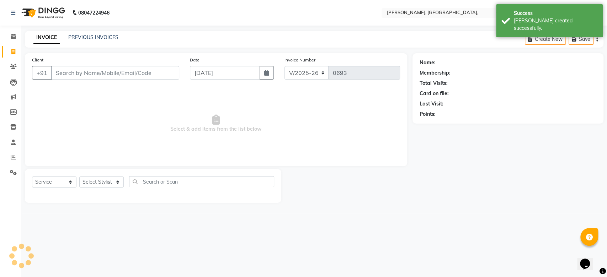
click at [123, 70] on input "Client" at bounding box center [115, 73] width 128 height 14
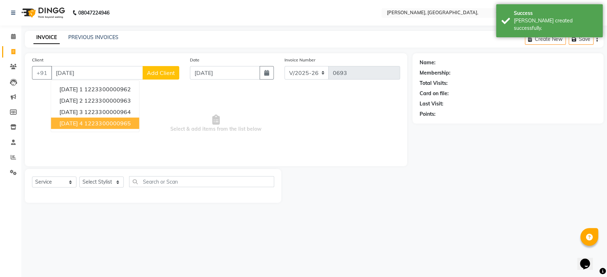
click at [83, 121] on span "[DATE] 4" at bounding box center [70, 123] width 23 height 7
type input "1223300000965"
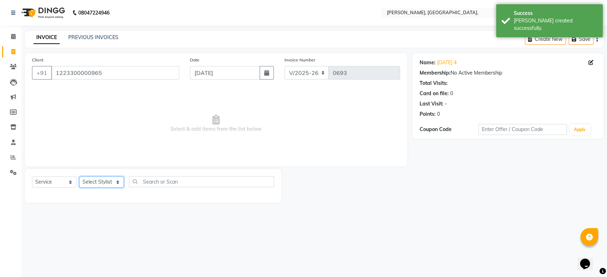
click at [114, 185] on select "Select Stylist Aarti Admin Anuradha Armaan [PERSON_NAME] [PERSON_NAME] [PERSON_…" at bounding box center [101, 182] width 44 height 11
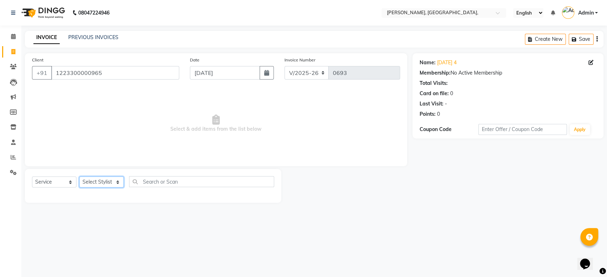
select select "33987"
click at [79, 177] on select "Select Stylist Aarti Admin Anuradha Armaan [PERSON_NAME] [PERSON_NAME] [PERSON_…" at bounding box center [101, 182] width 44 height 11
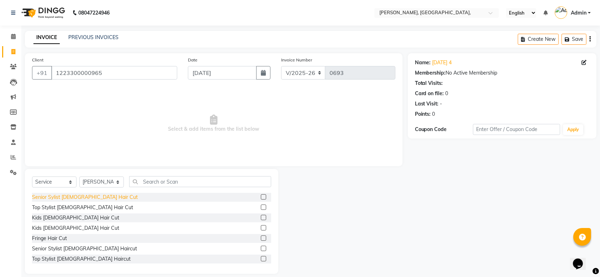
click at [84, 197] on div "Senior Sylist [DEMOGRAPHIC_DATA] Hair Cut" at bounding box center [85, 197] width 106 height 7
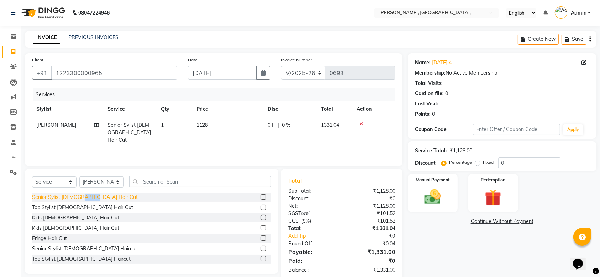
click at [84, 197] on div "Senior Sylist [DEMOGRAPHIC_DATA] Hair Cut" at bounding box center [85, 197] width 106 height 7
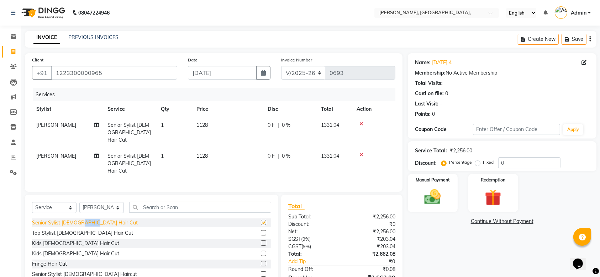
checkbox input "false"
click at [65, 151] on td "[PERSON_NAME]" at bounding box center [67, 163] width 71 height 31
select select "33987"
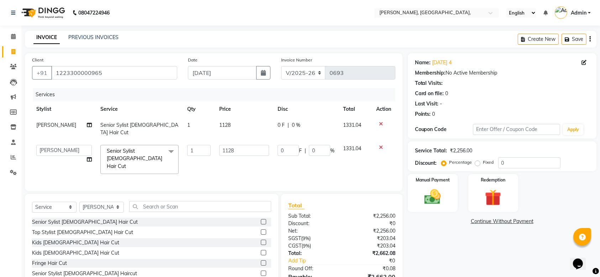
click at [65, 151] on td "Aarti Admin [PERSON_NAME] [PERSON_NAME] [PERSON_NAME] [PERSON_NAME] Rahat [PERS…" at bounding box center [64, 160] width 64 height 38
click at [70, 145] on select "Aarti Admin [PERSON_NAME] [PERSON_NAME] [PERSON_NAME] [PERSON_NAME] Rahat [PERS…" at bounding box center [63, 150] width 55 height 11
select select "71587"
click at [498, 165] on input "0" at bounding box center [529, 163] width 62 height 11
type input "40"
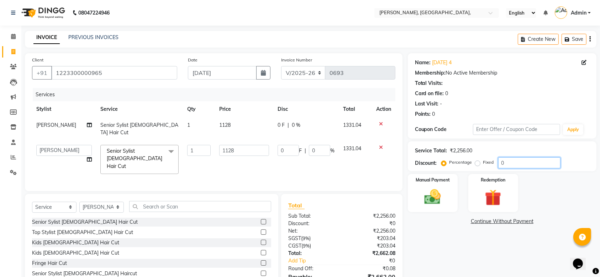
type input "451.2"
type input "40"
click at [442, 202] on img at bounding box center [433, 197] width 28 height 20
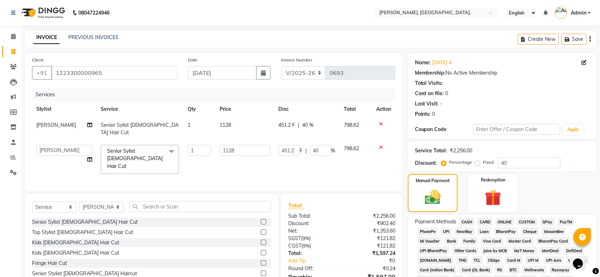
click at [546, 222] on span "GPay" at bounding box center [547, 222] width 15 height 8
click at [471, 222] on span "CASH" at bounding box center [466, 222] width 15 height 8
click at [599, 207] on div "Manual Payment Redemption" at bounding box center [501, 193] width 199 height 38
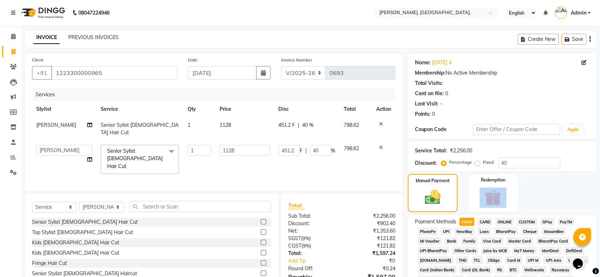
scroll to position [206, 0]
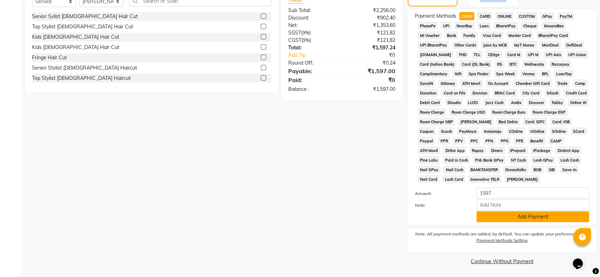
click at [487, 217] on button "Add Payment" at bounding box center [532, 217] width 113 height 11
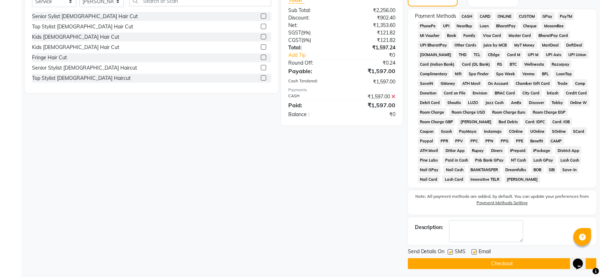
click at [450, 253] on label at bounding box center [450, 252] width 5 height 5
click at [450, 253] on input "checkbox" at bounding box center [450, 252] width 5 height 5
checkbox input "false"
click at [474, 252] on label at bounding box center [473, 252] width 5 height 5
click at [474, 252] on input "checkbox" at bounding box center [473, 252] width 5 height 5
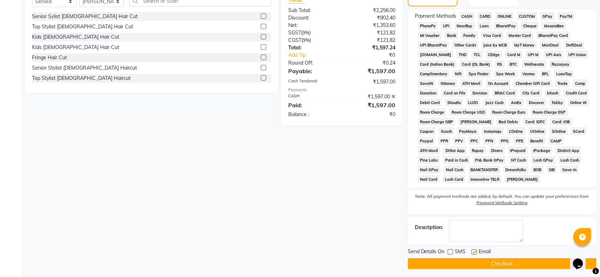
checkbox input "false"
click at [466, 261] on button "Checkout" at bounding box center [502, 264] width 189 height 11
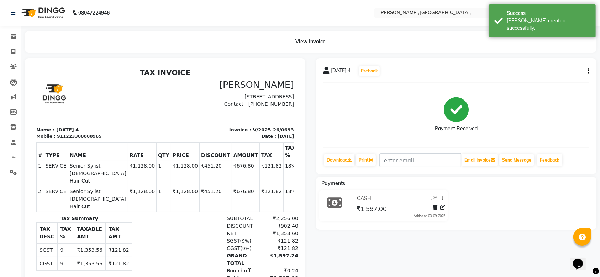
click at [586, 68] on button "button" at bounding box center [587, 71] width 4 height 7
click at [553, 52] on div "Cancel Invoice" at bounding box center [553, 53] width 49 height 9
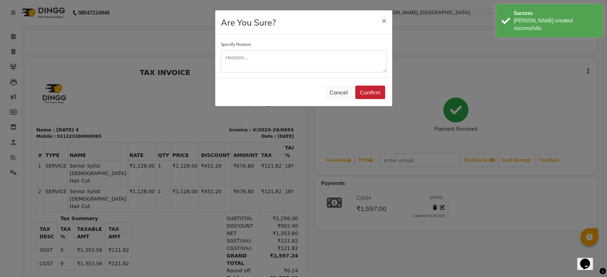
click at [368, 92] on button "Confirm" at bounding box center [370, 93] width 30 height 14
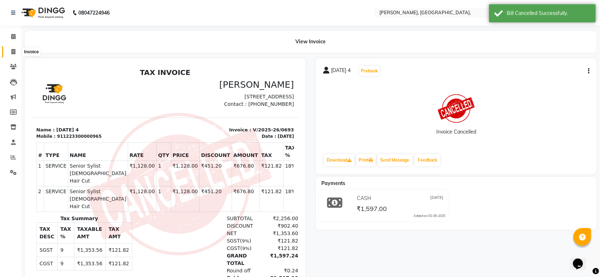
click at [11, 49] on icon at bounding box center [13, 51] width 4 height 5
select select "5248"
select select "service"
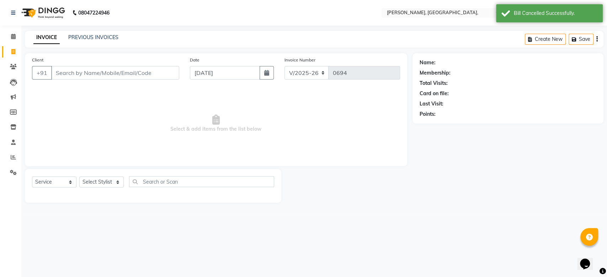
click at [160, 79] on input "Client" at bounding box center [115, 73] width 128 height 14
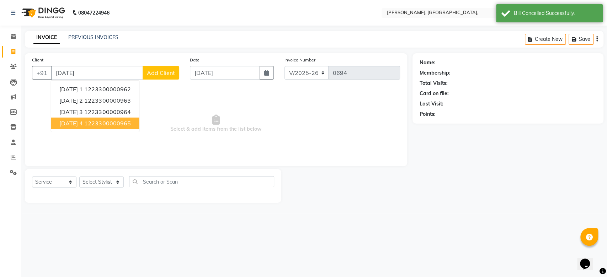
click at [131, 120] on ngb-highlight "1223300000965" at bounding box center [107, 123] width 46 height 7
type input "1223300000965"
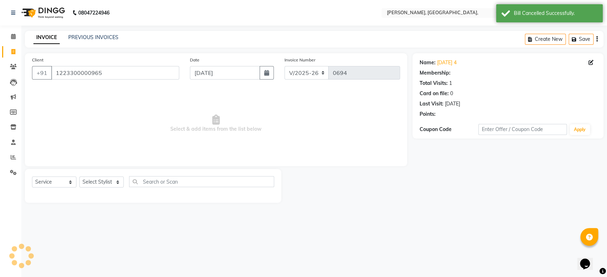
click at [139, 119] on span "Select & add items from the list below" at bounding box center [216, 123] width 368 height 71
click at [113, 188] on div "Select Service Product Membership Package Voucher Prepaid Gift Card Select Styl…" at bounding box center [153, 184] width 242 height 17
click at [109, 185] on select "Select Stylist Aarti Admin Anuradha Armaan [PERSON_NAME] [PERSON_NAME] [PERSON_…" at bounding box center [101, 182] width 44 height 11
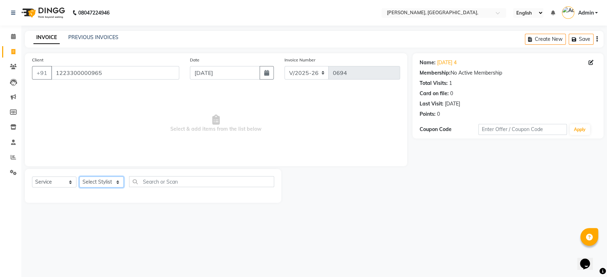
select select "33987"
click at [79, 177] on select "Select Stylist Aarti Admin Anuradha Armaan [PERSON_NAME] [PERSON_NAME] [PERSON_…" at bounding box center [101, 182] width 44 height 11
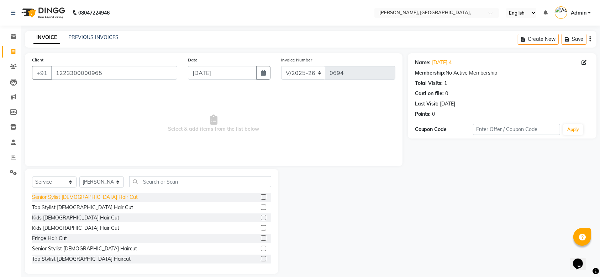
click at [83, 197] on div "Senior Sylist [DEMOGRAPHIC_DATA] Hair Cut" at bounding box center [85, 197] width 106 height 7
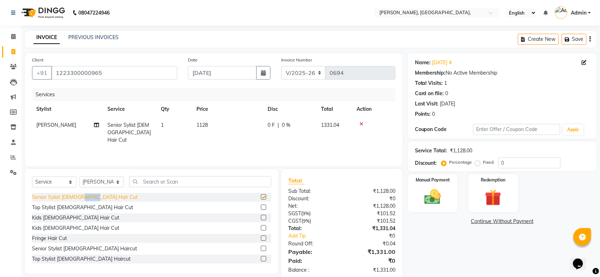
click at [83, 197] on div "Senior Sylist [DEMOGRAPHIC_DATA] Hair Cut" at bounding box center [85, 197] width 106 height 7
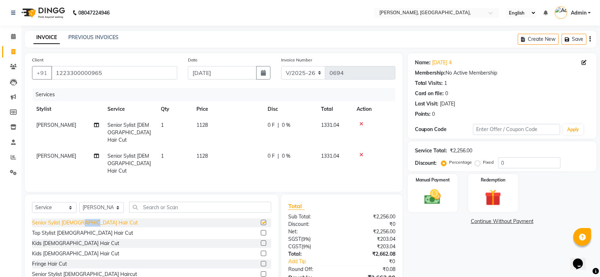
checkbox input "false"
click at [64, 155] on td "[PERSON_NAME]" at bounding box center [67, 163] width 71 height 31
select select "33987"
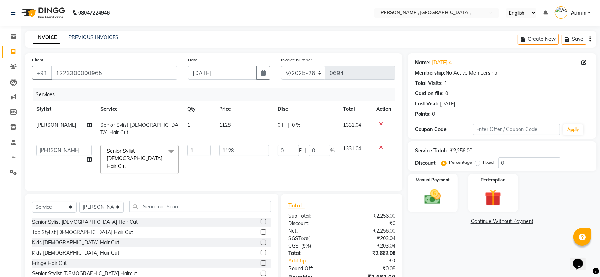
drag, startPoint x: 62, startPoint y: 150, endPoint x: 53, endPoint y: 146, distance: 10.8
click at [53, 146] on td "Aarti Admin [PERSON_NAME] [PERSON_NAME] [PERSON_NAME] [PERSON_NAME] Rahat [PERS…" at bounding box center [64, 160] width 64 height 38
click at [53, 146] on select "Aarti Admin [PERSON_NAME] [PERSON_NAME] [PERSON_NAME] [PERSON_NAME] Rahat [PERS…" at bounding box center [63, 150] width 55 height 11
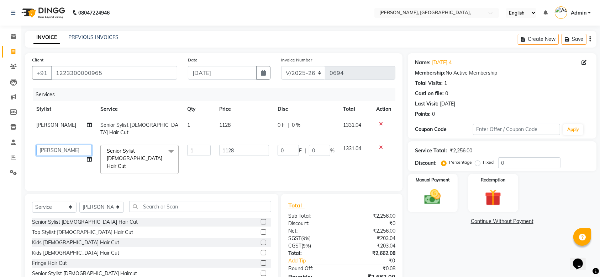
click at [53, 146] on select "Aarti Admin [PERSON_NAME] [PERSON_NAME] [PERSON_NAME] [PERSON_NAME] Rahat [PERS…" at bounding box center [63, 150] width 55 height 11
select select "71587"
click at [499, 164] on input "0" at bounding box center [529, 163] width 62 height 11
type input "40"
type input "451.2"
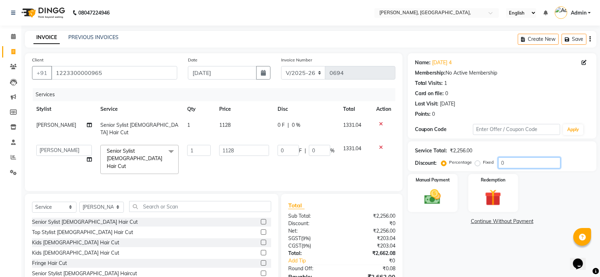
type input "40"
click at [433, 187] on div "Manual Payment" at bounding box center [433, 194] width 52 height 40
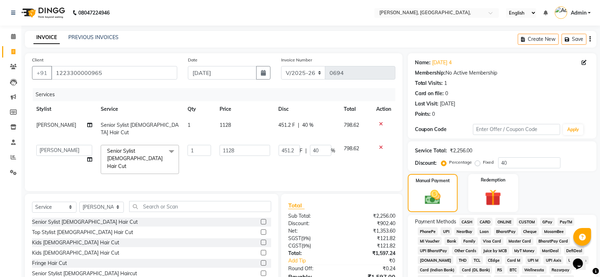
click at [465, 222] on span "CASH" at bounding box center [466, 222] width 15 height 8
click at [201, 76] on input "[DATE]" at bounding box center [222, 73] width 69 height 14
select select "9"
select select "2025"
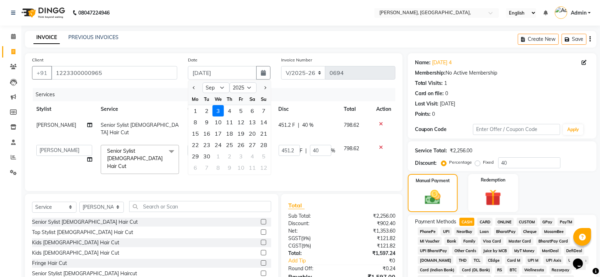
click at [201, 76] on input "[DATE]" at bounding box center [222, 73] width 69 height 14
paste input "21-08"
type input "[DATE]"
click at [505, 70] on div "Membership: No Active Membership" at bounding box center [502, 72] width 174 height 7
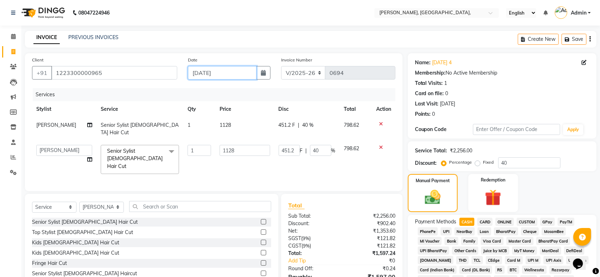
scroll to position [206, 0]
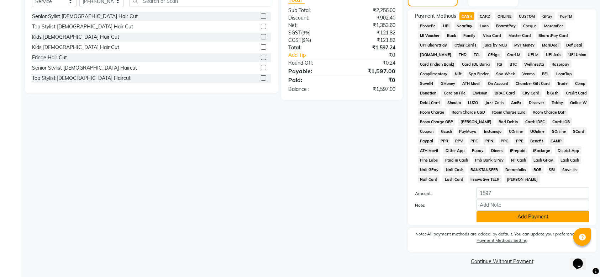
click at [504, 217] on button "Add Payment" at bounding box center [532, 217] width 113 height 11
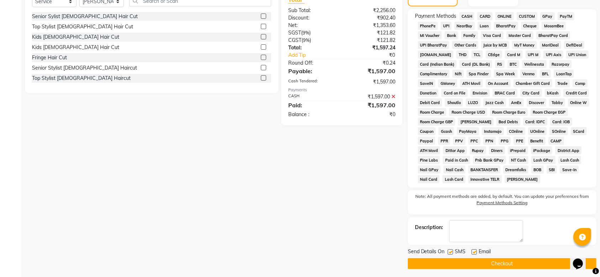
click at [450, 253] on label at bounding box center [450, 252] width 5 height 5
click at [450, 253] on input "checkbox" at bounding box center [450, 252] width 5 height 5
checkbox input "false"
click at [474, 253] on label at bounding box center [473, 252] width 5 height 5
click at [474, 253] on input "checkbox" at bounding box center [473, 252] width 5 height 5
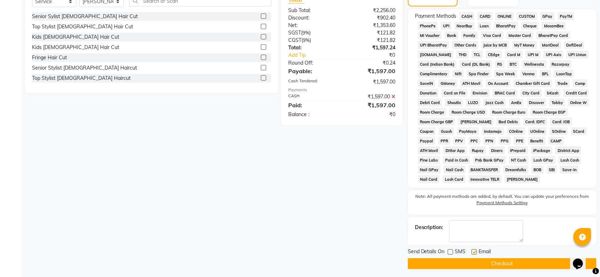
checkbox input "false"
click at [464, 261] on button "Checkout" at bounding box center [502, 264] width 189 height 11
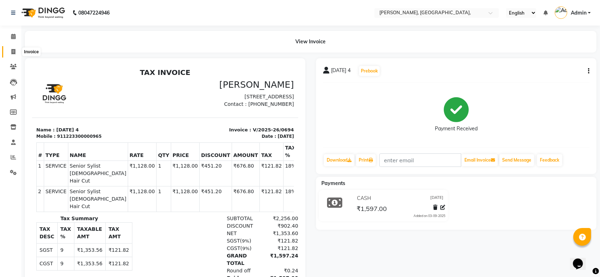
click at [10, 49] on span at bounding box center [13, 52] width 12 height 8
select select "service"
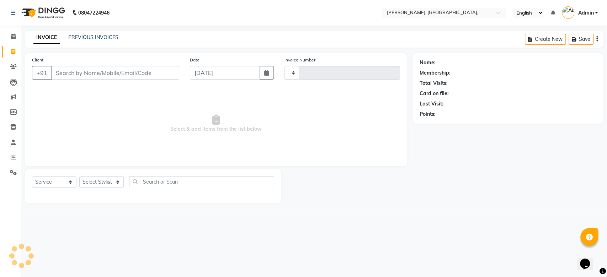
type input "0695"
select select "5248"
click at [202, 75] on input "[DATE]" at bounding box center [225, 73] width 70 height 14
select select "9"
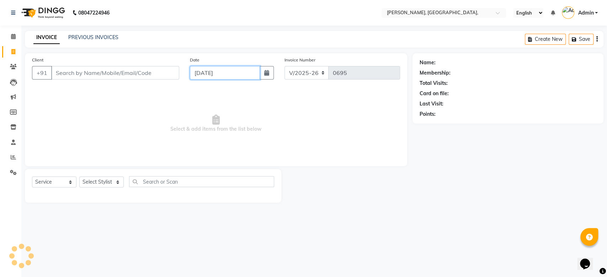
select select "2025"
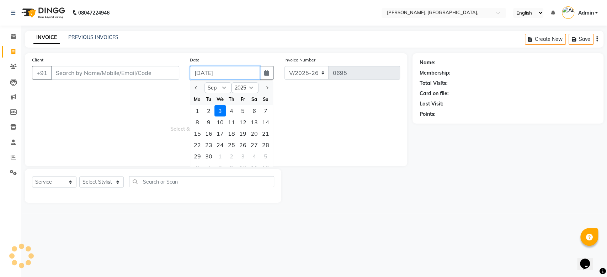
click at [202, 75] on input "[DATE]" at bounding box center [225, 73] width 70 height 14
paste input "21-08"
type input "[DATE]"
click at [107, 70] on input "Client" at bounding box center [115, 73] width 128 height 14
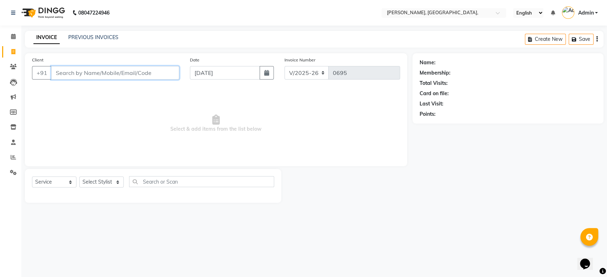
click at [107, 70] on input "Client" at bounding box center [115, 73] width 128 height 14
paste input "[DATE]"
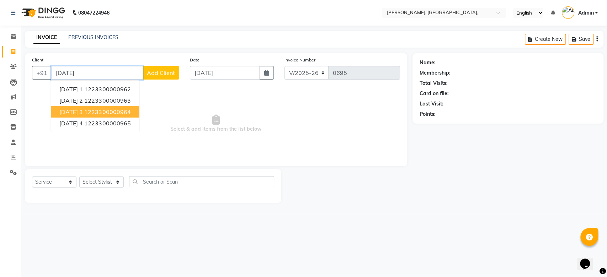
click at [120, 109] on ngb-highlight "1223300000964" at bounding box center [107, 112] width 46 height 7
type input "1223300000964"
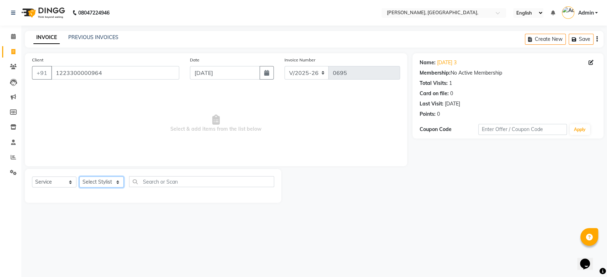
click at [104, 185] on select "Select Stylist Aarti Admin Anuradha Armaan [PERSON_NAME] [PERSON_NAME] [PERSON_…" at bounding box center [101, 182] width 44 height 11
select select "44338"
click at [79, 177] on select "Select Stylist Aarti Admin Anuradha Armaan [PERSON_NAME] [PERSON_NAME] [PERSON_…" at bounding box center [101, 182] width 44 height 11
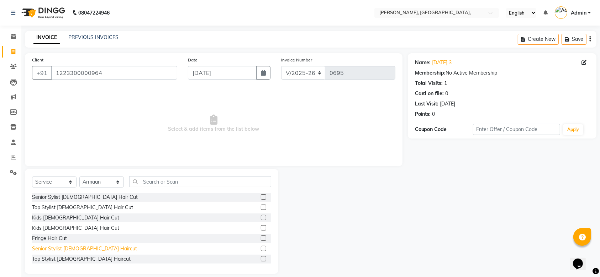
click at [65, 248] on div "Senior Stylist [DEMOGRAPHIC_DATA] Haircut" at bounding box center [84, 248] width 105 height 7
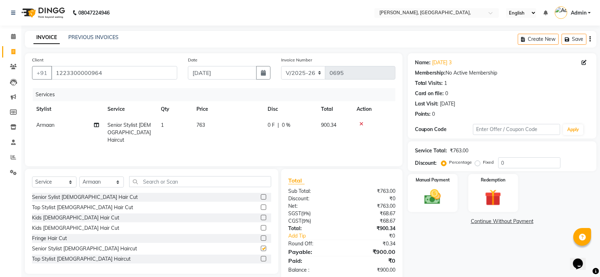
checkbox input "false"
click at [430, 194] on img at bounding box center [433, 197] width 28 height 20
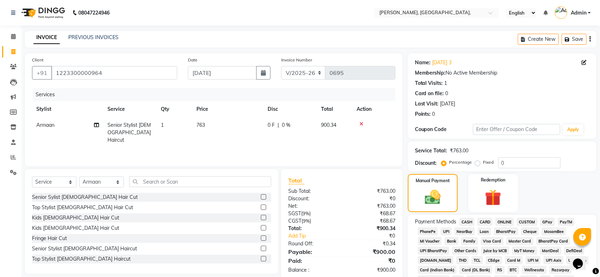
click at [544, 220] on span "GPay" at bounding box center [547, 222] width 15 height 8
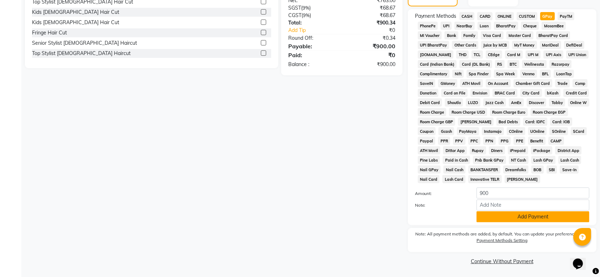
click at [512, 220] on button "Add Payment" at bounding box center [532, 217] width 113 height 11
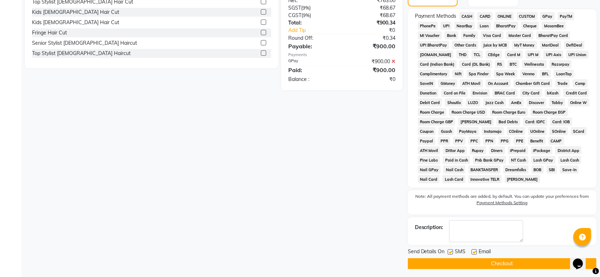
click at [449, 250] on label at bounding box center [450, 252] width 5 height 5
click at [449, 250] on input "checkbox" at bounding box center [450, 252] width 5 height 5
checkbox input "false"
click at [474, 251] on label at bounding box center [473, 252] width 5 height 5
click at [474, 251] on input "checkbox" at bounding box center [473, 252] width 5 height 5
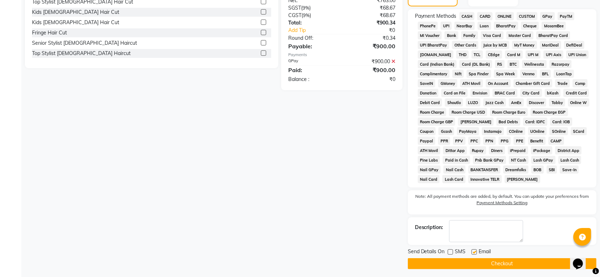
checkbox input "false"
click at [478, 269] on button "Checkout" at bounding box center [502, 264] width 189 height 11
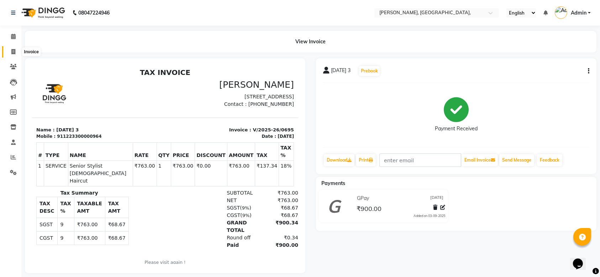
click at [15, 54] on icon at bounding box center [13, 51] width 4 height 5
select select "5248"
select select "service"
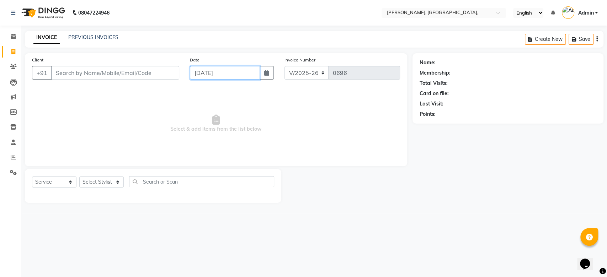
click at [199, 72] on input "[DATE]" at bounding box center [225, 73] width 70 height 14
select select "9"
select select "2025"
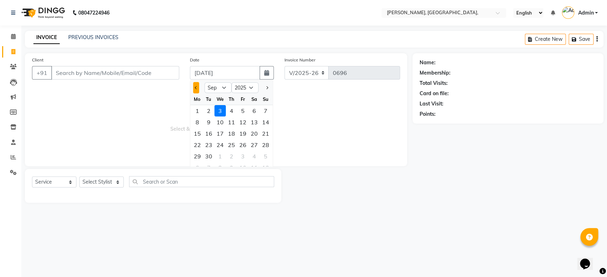
click at [198, 84] on button "Previous month" at bounding box center [196, 87] width 6 height 11
select select "8"
click at [255, 142] on div "23" at bounding box center [254, 144] width 11 height 11
type input "[DATE]"
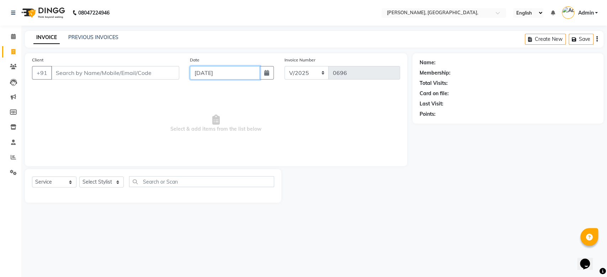
click at [216, 72] on input "[DATE]" at bounding box center [225, 73] width 70 height 14
select select "8"
select select "2025"
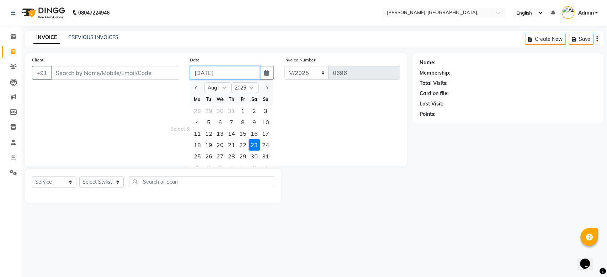
click at [216, 72] on input "[DATE]" at bounding box center [225, 73] width 70 height 14
click at [125, 66] on input "Client" at bounding box center [115, 73] width 128 height 14
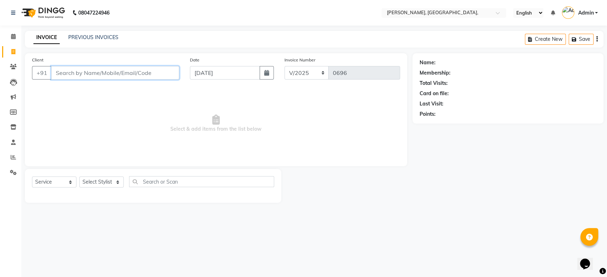
click at [125, 66] on input "Client" at bounding box center [115, 73] width 128 height 14
paste input "[DATE]"
type input "[DATE] 1"
click at [176, 72] on button "Add Client" at bounding box center [161, 73] width 37 height 14
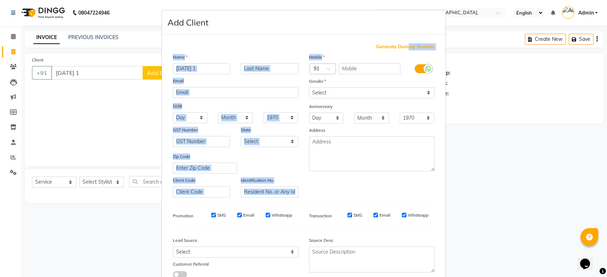
drag, startPoint x: 403, startPoint y: 50, endPoint x: 407, endPoint y: 46, distance: 5.8
click at [407, 46] on div "Generate Dummy Number Name [DEMOGRAPHIC_DATA] 1 Email DOB Day 01 02 03 04 05 06…" at bounding box center [304, 163] width 273 height 241
click at [407, 46] on span "Generate Dummy Number" at bounding box center [405, 46] width 58 height 7
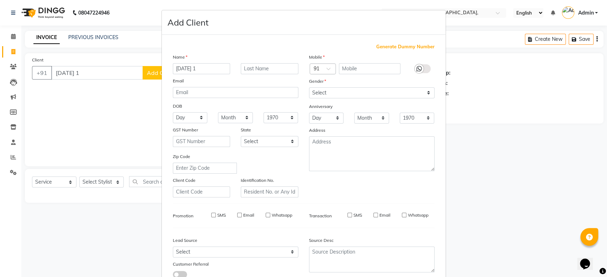
type input "1223300000966"
checkbox input "false"
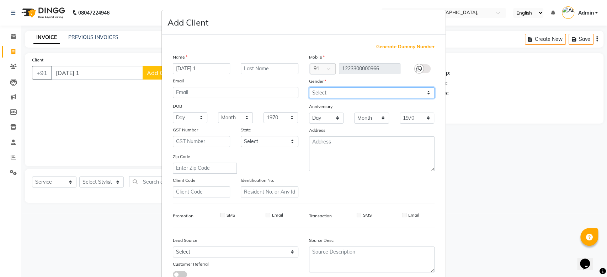
click at [339, 97] on select "Select [DEMOGRAPHIC_DATA] [DEMOGRAPHIC_DATA] Other Prefer Not To Say" at bounding box center [372, 93] width 126 height 11
select select "prefer_not_to_say"
click at [309, 88] on select "Select [DEMOGRAPHIC_DATA] [DEMOGRAPHIC_DATA] Other Prefer Not To Say" at bounding box center [372, 93] width 126 height 11
click at [425, 232] on div "Generate Dummy Number Name [DEMOGRAPHIC_DATA] 1 Email DOB Day 01 02 03 04 05 06…" at bounding box center [304, 163] width 273 height 241
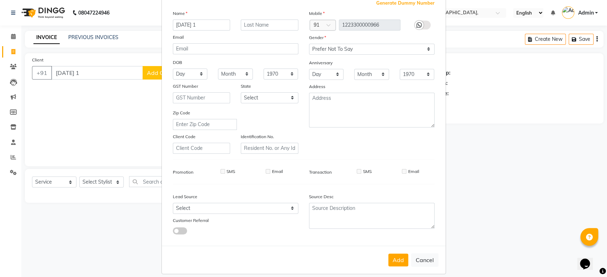
scroll to position [49, 0]
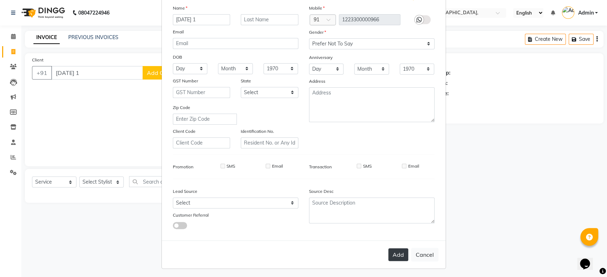
click at [390, 250] on button "Add" at bounding box center [398, 255] width 20 height 13
type input "1223300000966"
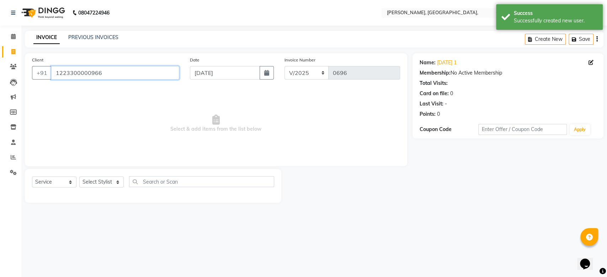
click at [85, 75] on input "1223300000966" at bounding box center [115, 73] width 128 height 14
paste input "[DATE]"
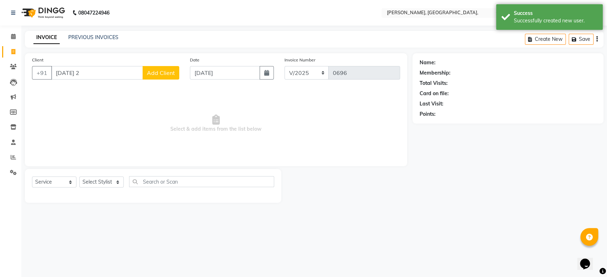
click at [154, 70] on span "Add Client" at bounding box center [161, 72] width 28 height 7
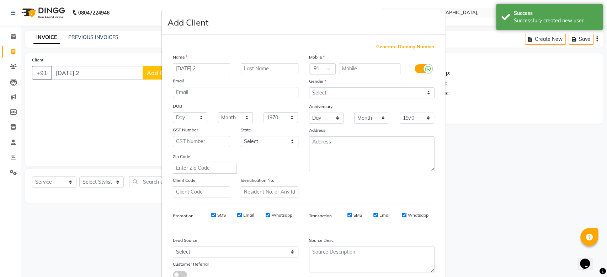
click at [379, 46] on span "Generate Dummy Number" at bounding box center [405, 46] width 58 height 7
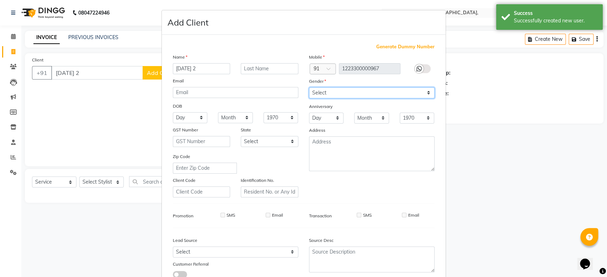
click at [326, 88] on select "Select [DEMOGRAPHIC_DATA] [DEMOGRAPHIC_DATA] Other Prefer Not To Say" at bounding box center [372, 93] width 126 height 11
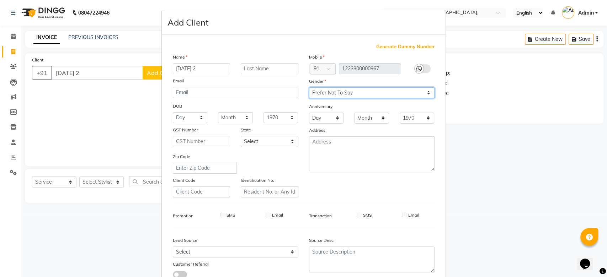
click at [309, 88] on select "Select [DEMOGRAPHIC_DATA] [DEMOGRAPHIC_DATA] Other Prefer Not To Say" at bounding box center [372, 93] width 126 height 11
click at [351, 104] on div "Anniversary" at bounding box center [372, 106] width 136 height 11
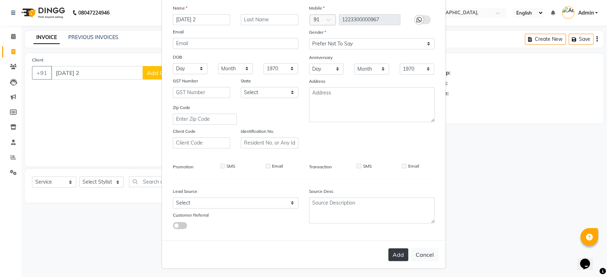
click at [396, 253] on button "Add" at bounding box center [398, 255] width 20 height 13
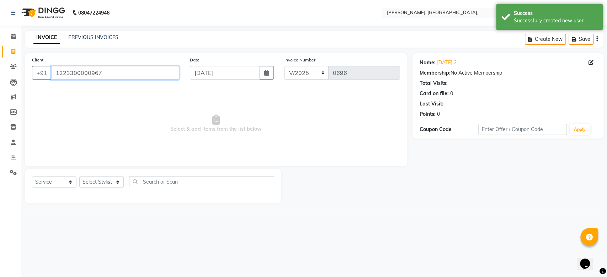
click at [87, 71] on input "1223300000967" at bounding box center [115, 73] width 128 height 14
paste input "[DATE]"
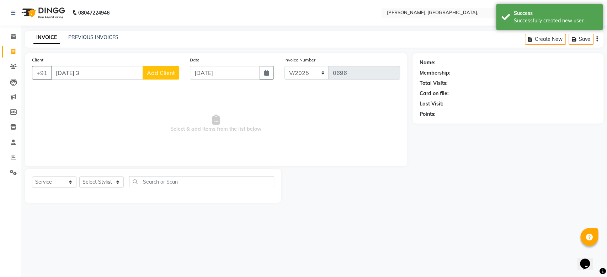
click at [151, 79] on button "Add Client" at bounding box center [161, 73] width 37 height 14
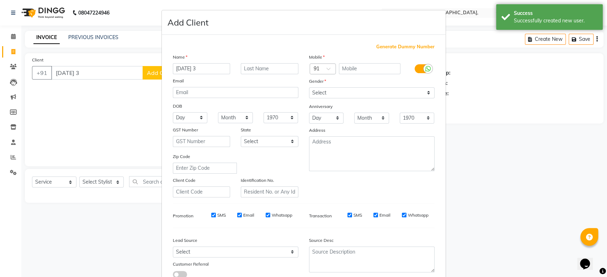
click at [376, 46] on span "Generate Dummy Number" at bounding box center [405, 46] width 58 height 7
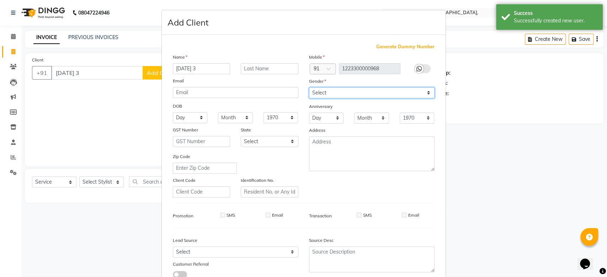
click at [338, 88] on select "Select [DEMOGRAPHIC_DATA] [DEMOGRAPHIC_DATA] Other Prefer Not To Say" at bounding box center [372, 93] width 126 height 11
click at [309, 88] on select "Select [DEMOGRAPHIC_DATA] [DEMOGRAPHIC_DATA] Other Prefer Not To Say" at bounding box center [372, 93] width 126 height 11
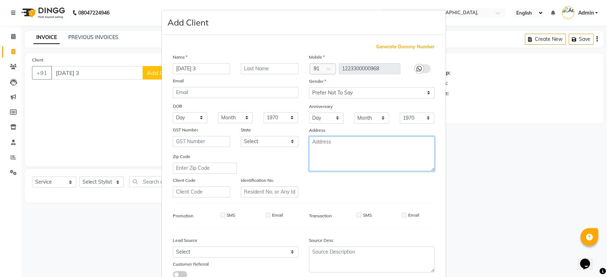
click at [363, 145] on textarea at bounding box center [372, 154] width 126 height 35
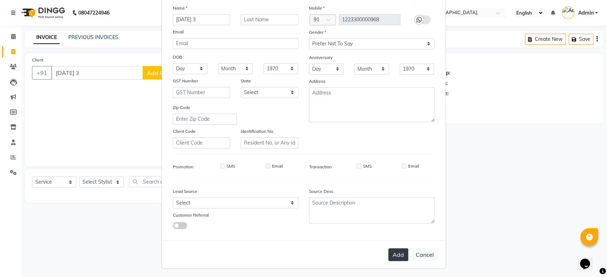
click at [394, 249] on button "Add" at bounding box center [398, 255] width 20 height 13
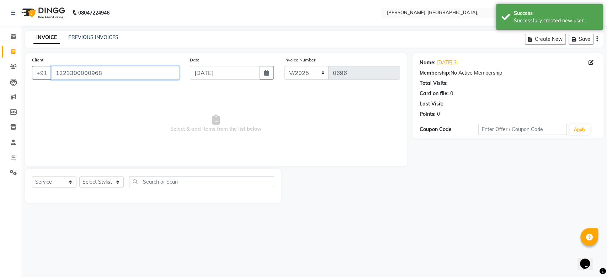
click at [97, 74] on input "1223300000968" at bounding box center [115, 73] width 128 height 14
paste input "[DATE]"
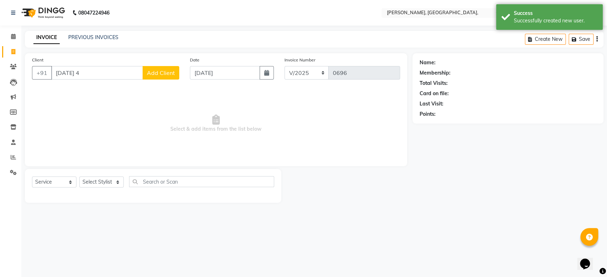
click at [159, 69] on span "Add Client" at bounding box center [161, 72] width 28 height 7
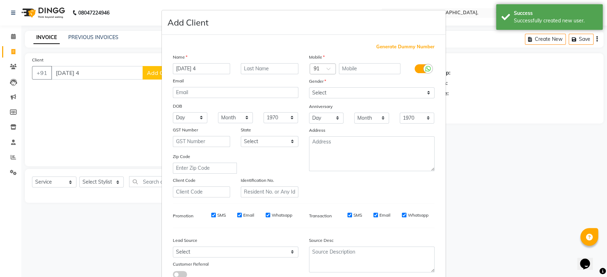
click at [384, 46] on span "Generate Dummy Number" at bounding box center [405, 46] width 58 height 7
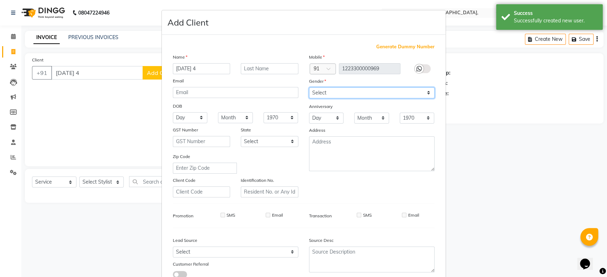
click at [342, 95] on select "Select [DEMOGRAPHIC_DATA] [DEMOGRAPHIC_DATA] Other Prefer Not To Say" at bounding box center [372, 93] width 126 height 11
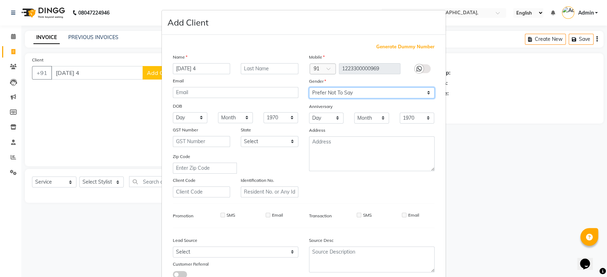
click at [309, 88] on select "Select [DEMOGRAPHIC_DATA] [DEMOGRAPHIC_DATA] Other Prefer Not To Say" at bounding box center [372, 93] width 126 height 11
click at [349, 108] on div "Mobile Country Code × 91 1223300000969 Gender Select [DEMOGRAPHIC_DATA] [DEMOGR…" at bounding box center [372, 125] width 136 height 144
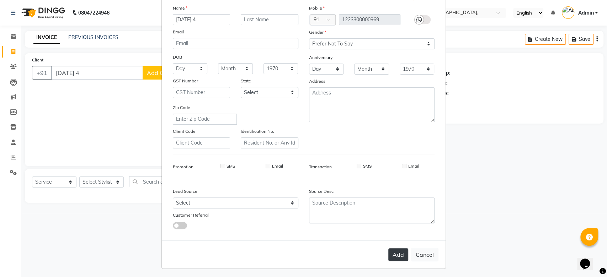
click at [390, 252] on button "Add" at bounding box center [398, 255] width 20 height 13
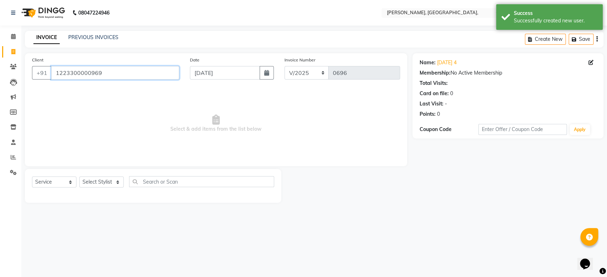
click at [69, 72] on input "1223300000969" at bounding box center [115, 73] width 128 height 14
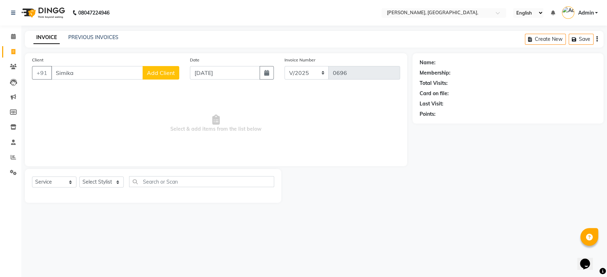
click at [154, 67] on button "Add Client" at bounding box center [161, 73] width 37 height 14
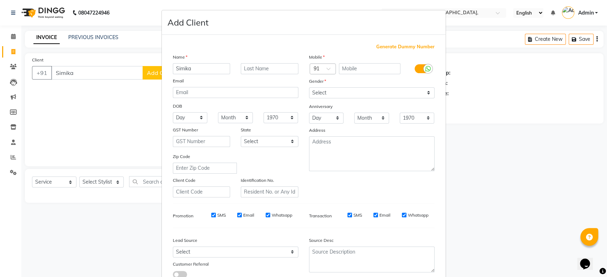
click at [389, 44] on span "Generate Dummy Number" at bounding box center [405, 46] width 58 height 7
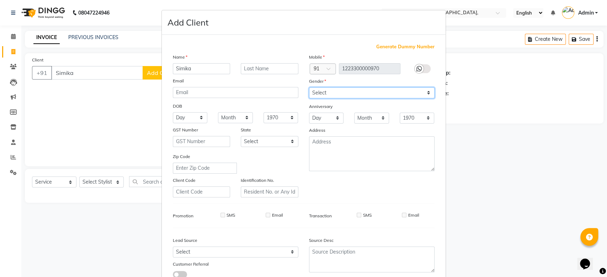
click at [339, 88] on select "Select [DEMOGRAPHIC_DATA] [DEMOGRAPHIC_DATA] Other Prefer Not To Say" at bounding box center [372, 93] width 126 height 11
click at [309, 88] on select "Select [DEMOGRAPHIC_DATA] [DEMOGRAPHIC_DATA] Other Prefer Not To Say" at bounding box center [372, 93] width 126 height 11
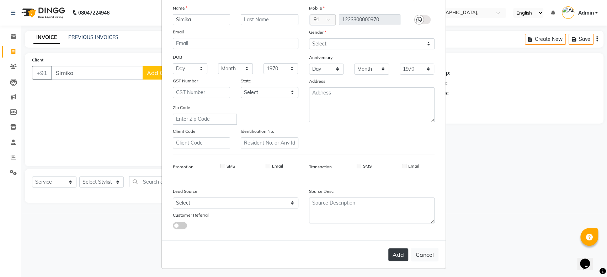
click at [388, 256] on button "Add" at bounding box center [398, 255] width 20 height 13
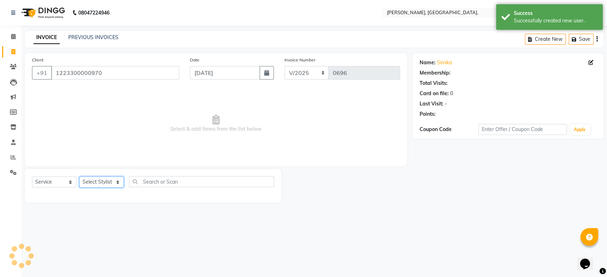
click at [104, 182] on select "Select Stylist Aarti Admin Anuradha Armaan [PERSON_NAME] [PERSON_NAME] [PERSON_…" at bounding box center [101, 182] width 44 height 11
click at [79, 177] on select "Select Stylist Aarti Admin Anuradha Armaan [PERSON_NAME] [PERSON_NAME] [PERSON_…" at bounding box center [101, 182] width 44 height 11
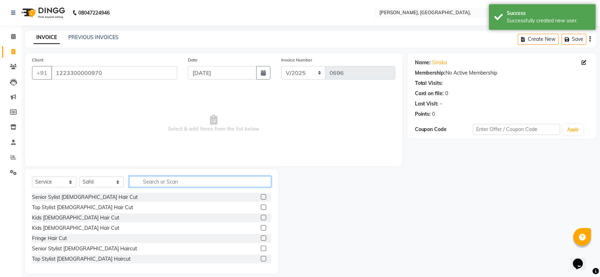
click at [170, 180] on input "text" at bounding box center [200, 181] width 142 height 11
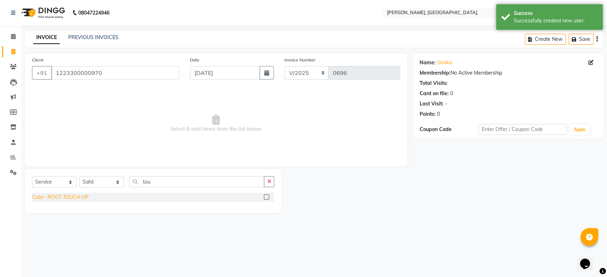
click at [64, 195] on div "Color -ROOT TOUCH UP" at bounding box center [60, 197] width 57 height 7
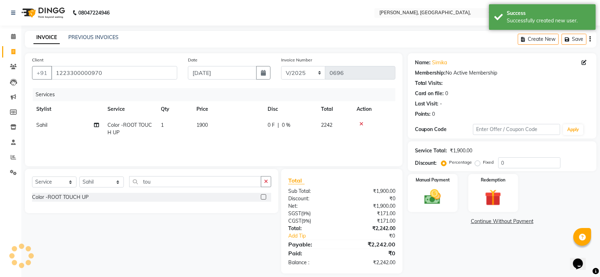
click at [237, 124] on td "1900" at bounding box center [227, 128] width 71 height 23
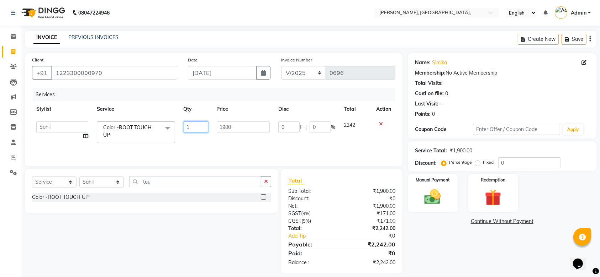
click at [196, 122] on input "1" at bounding box center [196, 127] width 25 height 11
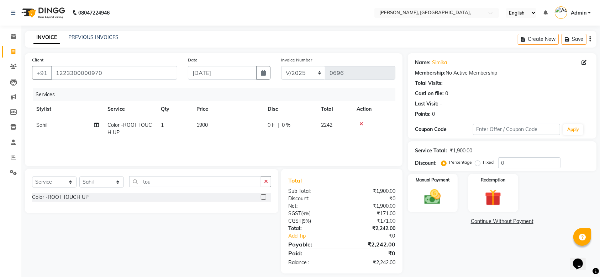
click at [244, 127] on td "1900" at bounding box center [227, 128] width 71 height 23
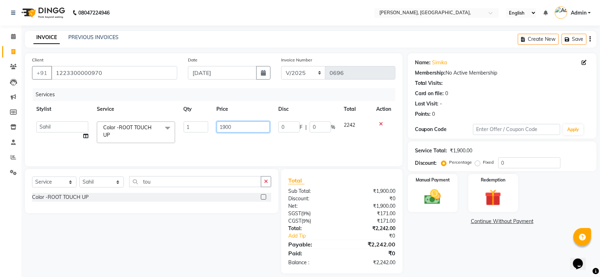
click at [244, 127] on input "1900" at bounding box center [243, 127] width 53 height 11
click at [236, 146] on div "Services Stylist Service Qty Price Disc Total Action Aarti Admin Anuradha Armaa…" at bounding box center [213, 123] width 363 height 71
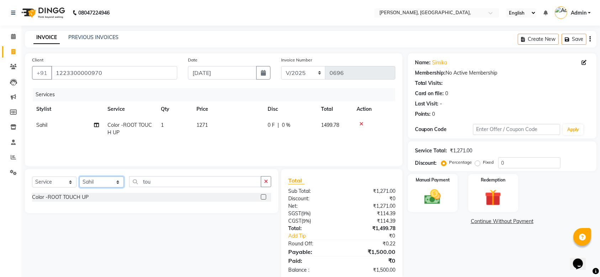
click at [97, 178] on select "Select Stylist Aarti Admin Anuradha Armaan [PERSON_NAME] [PERSON_NAME] [PERSON_…" at bounding box center [101, 182] width 44 height 11
click at [79, 177] on select "Select Stylist Aarti Admin Anuradha Armaan [PERSON_NAME] [PERSON_NAME] [PERSON_…" at bounding box center [101, 182] width 44 height 11
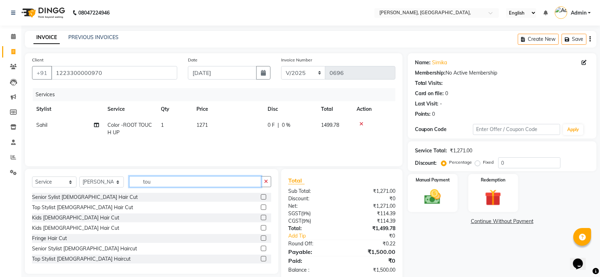
click at [157, 184] on input "tou" at bounding box center [195, 181] width 132 height 11
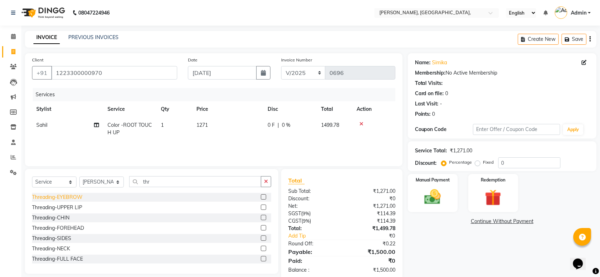
click at [63, 196] on div "Threading-EYEBROW" at bounding box center [57, 197] width 51 height 7
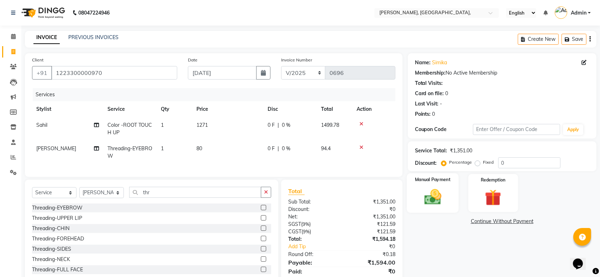
click at [436, 206] on img at bounding box center [433, 197] width 28 height 20
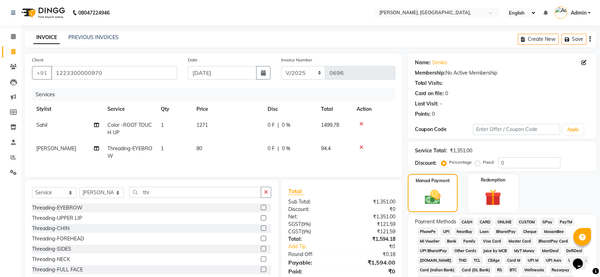
click at [546, 224] on span "GPay" at bounding box center [547, 222] width 15 height 8
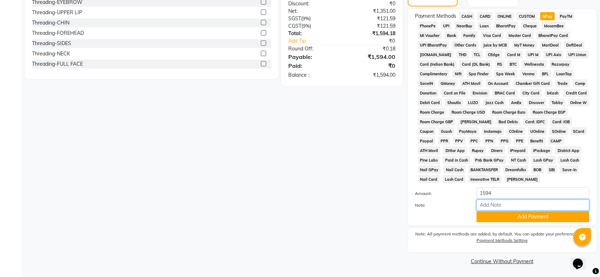
click at [508, 210] on input "Note:" at bounding box center [532, 205] width 113 height 11
click at [498, 218] on button "Add Payment" at bounding box center [532, 217] width 113 height 11
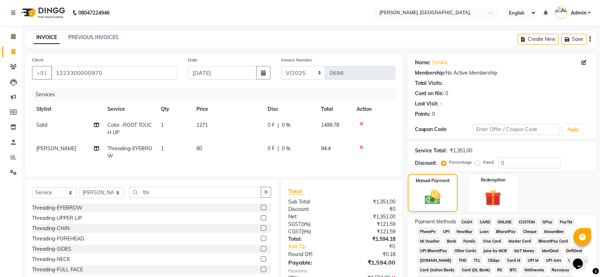
scroll to position [208, 0]
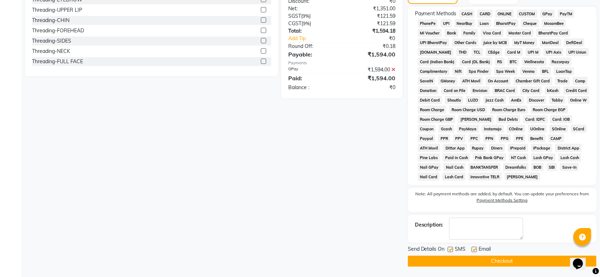
click at [474, 250] on label at bounding box center [473, 249] width 5 height 5
click at [474, 250] on input "checkbox" at bounding box center [473, 250] width 5 height 5
click at [450, 249] on label at bounding box center [450, 249] width 5 height 5
click at [450, 249] on input "checkbox" at bounding box center [450, 250] width 5 height 5
click at [438, 260] on button "Checkout" at bounding box center [502, 261] width 189 height 11
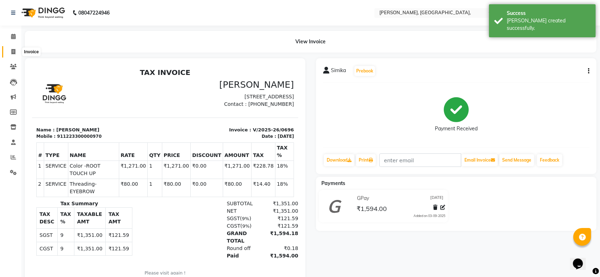
click at [11, 52] on icon at bounding box center [13, 51] width 4 height 5
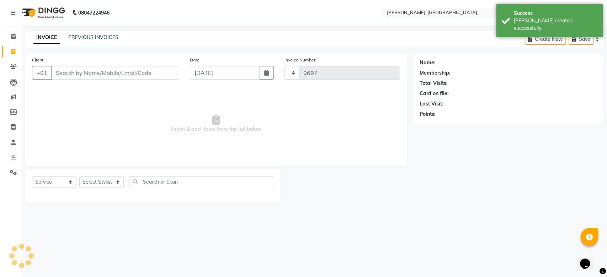
click at [11, 52] on icon at bounding box center [13, 51] width 4 height 5
click at [205, 75] on input "[DATE]" at bounding box center [225, 73] width 70 height 14
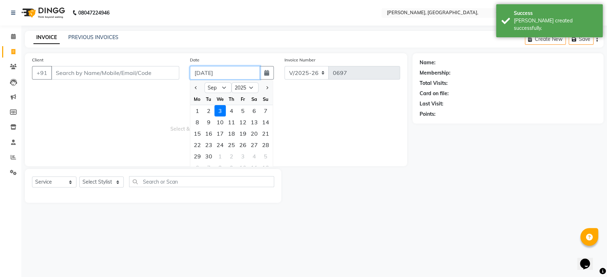
click at [205, 75] on input "[DATE]" at bounding box center [225, 73] width 70 height 14
paste input "23-08"
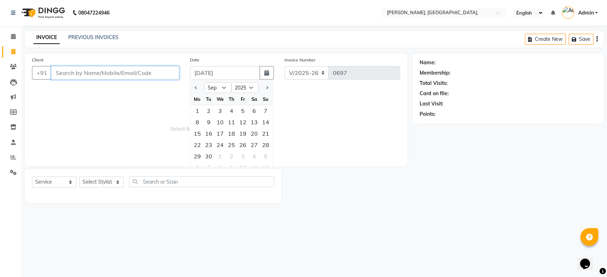
click at [133, 73] on input "Client" at bounding box center [115, 73] width 128 height 14
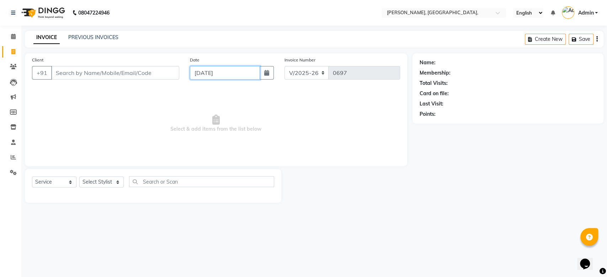
paste input "[DATE]"
click at [133, 73] on input "Client" at bounding box center [115, 73] width 128 height 14
paste input "[DATE]"
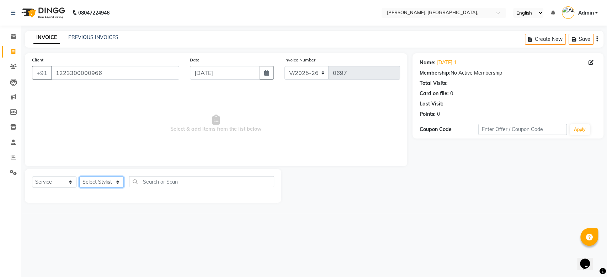
click at [97, 181] on select "Select Stylist Aarti Admin Anuradha Armaan [PERSON_NAME] [PERSON_NAME] [PERSON_…" at bounding box center [101, 182] width 44 height 11
click at [79, 177] on select "Select Stylist Aarti Admin Anuradha Armaan [PERSON_NAME] [PERSON_NAME] [PERSON_…" at bounding box center [101, 182] width 44 height 11
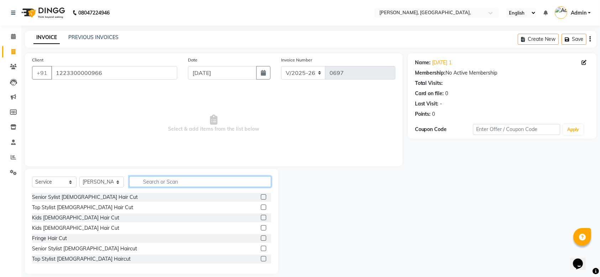
click at [174, 182] on input "text" at bounding box center [200, 181] width 142 height 11
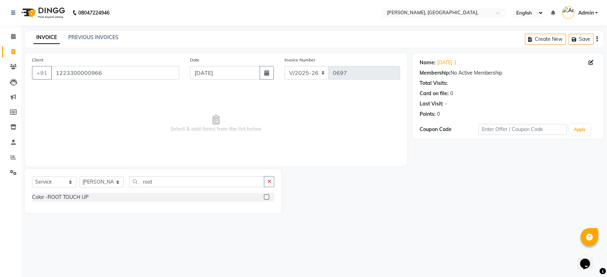
click at [66, 193] on div "Color -ROOT TOUCH UP" at bounding box center [153, 197] width 242 height 9
click at [69, 196] on div "Color -ROOT TOUCH UP" at bounding box center [60, 197] width 57 height 7
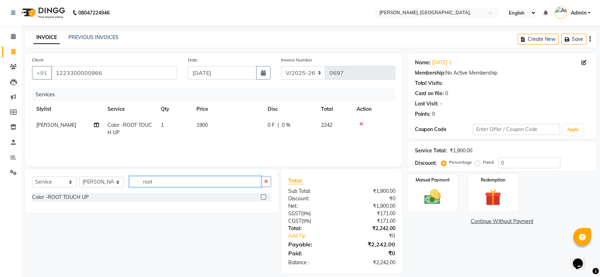
click at [150, 181] on input "root" at bounding box center [195, 181] width 132 height 11
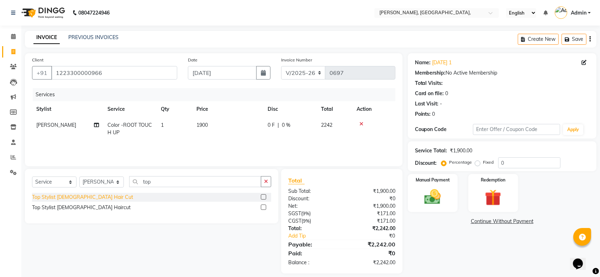
click at [83, 196] on div "Top Stylist [DEMOGRAPHIC_DATA] Hair Cut" at bounding box center [82, 197] width 101 height 7
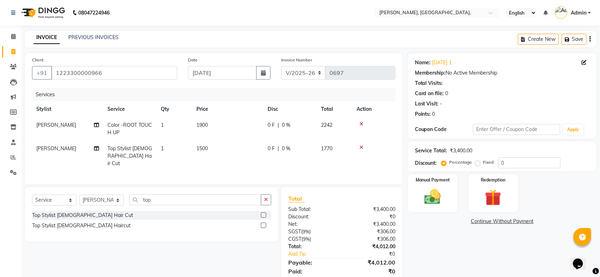
click at [212, 119] on td "1900" at bounding box center [227, 128] width 71 height 23
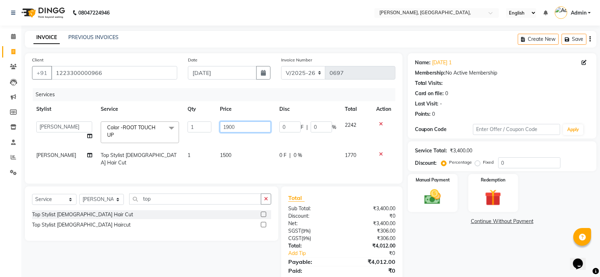
click at [224, 123] on input "1900" at bounding box center [245, 127] width 51 height 11
click at [274, 178] on div "Client [PHONE_NUMBER] Date [DATE] Invoice Number V/2025 V/[PHONE_NUMBER] Servic…" at bounding box center [213, 118] width 377 height 131
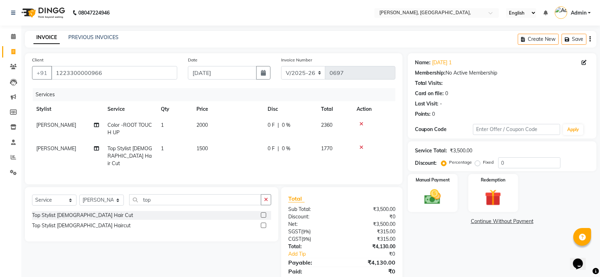
click at [483, 165] on label "Fixed" at bounding box center [488, 162] width 11 height 6
click at [477, 165] on input "Fixed" at bounding box center [478, 162] width 5 height 5
drag, startPoint x: 523, startPoint y: 162, endPoint x: 366, endPoint y: 156, distance: 157.0
click at [366, 156] on div "Client [PHONE_NUMBER] Date [DATE] Invoice Number V/2025 V/[PHONE_NUMBER] Servic…" at bounding box center [311, 172] width 582 height 239
click at [438, 206] on img at bounding box center [433, 197] width 28 height 20
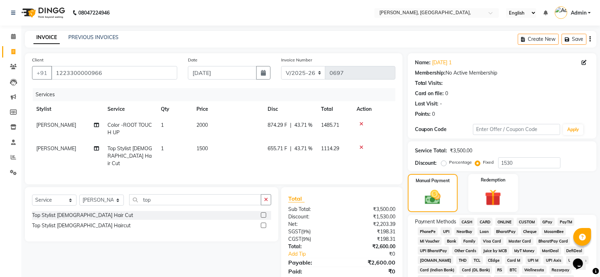
click at [546, 220] on span "GPay" at bounding box center [547, 222] width 15 height 8
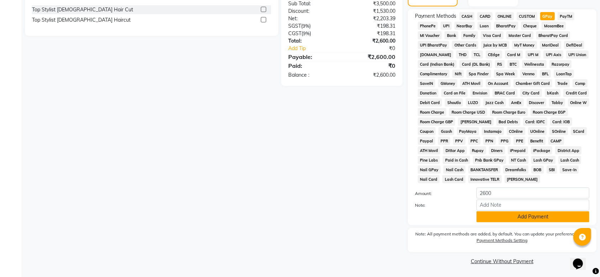
click at [528, 215] on button "Add Payment" at bounding box center [532, 217] width 113 height 11
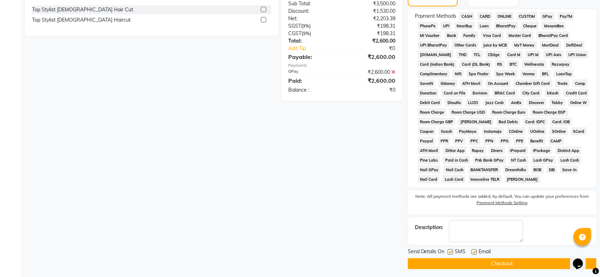
click at [450, 250] on label at bounding box center [450, 252] width 5 height 5
click at [450, 250] on input "checkbox" at bounding box center [450, 252] width 5 height 5
click at [475, 253] on label at bounding box center [473, 252] width 5 height 5
click at [475, 253] on input "checkbox" at bounding box center [473, 252] width 5 height 5
click at [592, 193] on div "Note: All payment methods are added, by default. You can update your preference…" at bounding box center [502, 203] width 189 height 24
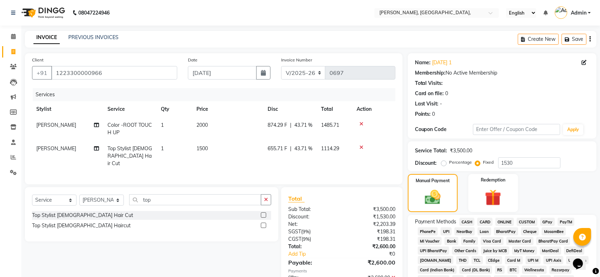
scroll to position [208, 0]
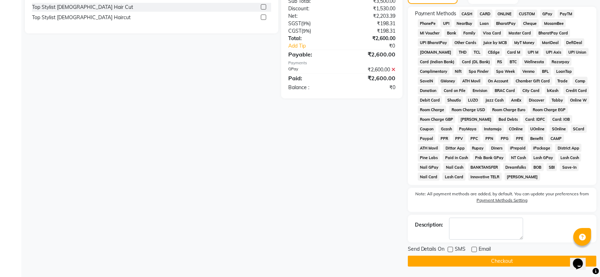
drag, startPoint x: 453, startPoint y: 267, endPoint x: 432, endPoint y: 259, distance: 22.7
click at [432, 259] on main "INVOICE PREVIOUS INVOICES Create New Save Client [PHONE_NUMBER] Date [DATE] Inv…" at bounding box center [310, 49] width 578 height 455
click at [432, 259] on button "Checkout" at bounding box center [502, 261] width 189 height 11
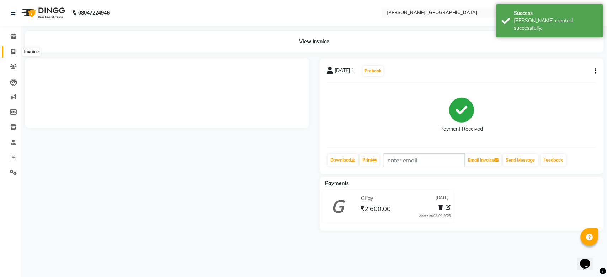
click at [9, 51] on span at bounding box center [13, 52] width 12 height 8
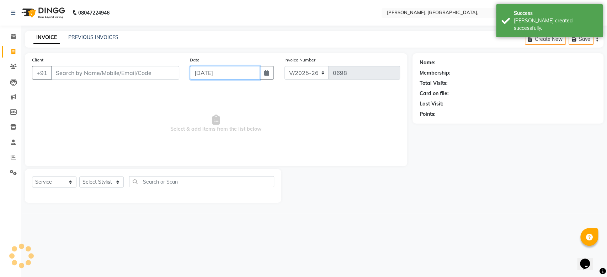
click at [194, 68] on input "[DATE]" at bounding box center [225, 73] width 70 height 14
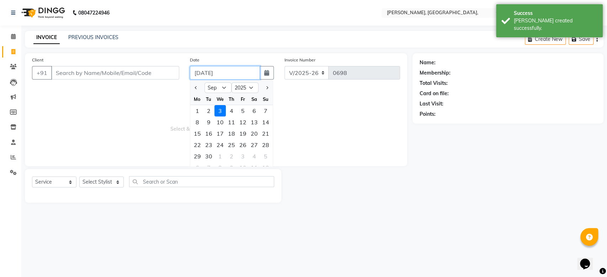
click at [194, 68] on input "[DATE]" at bounding box center [225, 73] width 70 height 14
paste input "23-08"
click at [126, 75] on input "Client" at bounding box center [115, 73] width 128 height 14
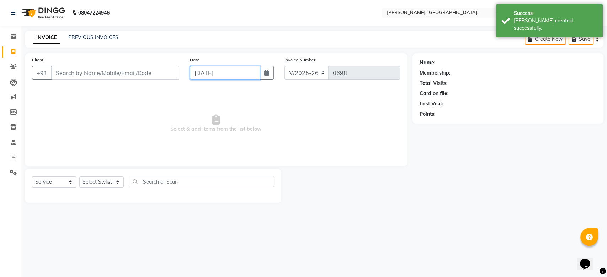
paste input "[DATE]"
click at [126, 75] on input "Client" at bounding box center [115, 73] width 128 height 14
paste input "[DATE]"
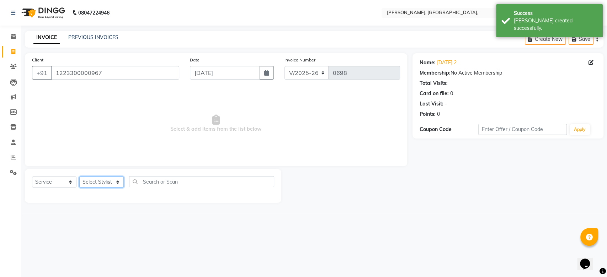
click at [104, 178] on select "Select Stylist Aarti Admin Anuradha Armaan [PERSON_NAME] [PERSON_NAME] [PERSON_…" at bounding box center [101, 182] width 44 height 11
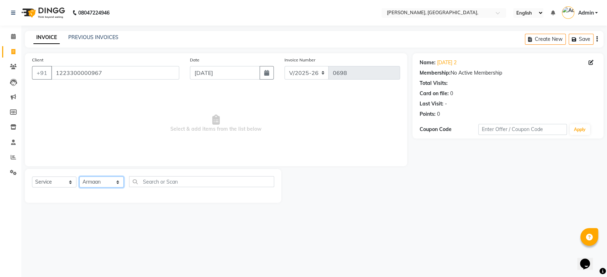
click at [79, 177] on select "Select Stylist Aarti Admin Anuradha Armaan [PERSON_NAME] [PERSON_NAME] [PERSON_…" at bounding box center [101, 182] width 44 height 11
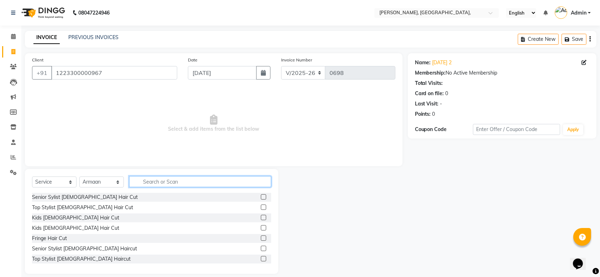
click at [159, 186] on input "text" at bounding box center [200, 181] width 142 height 11
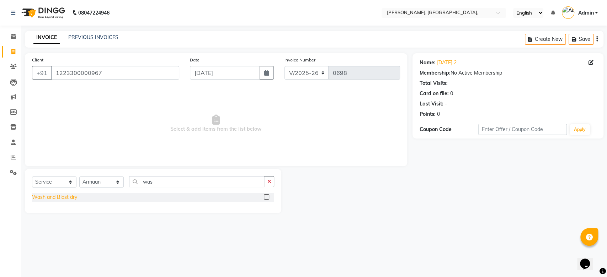
click at [77, 199] on div "Wash and Blast dry" at bounding box center [54, 197] width 45 height 7
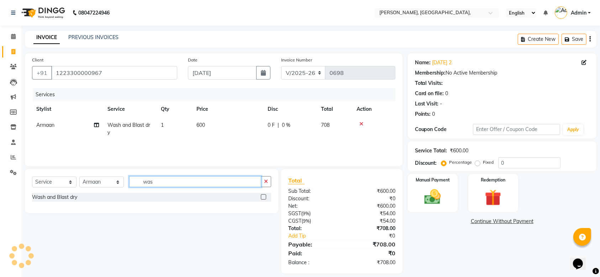
click at [151, 182] on input "was" at bounding box center [195, 181] width 132 height 11
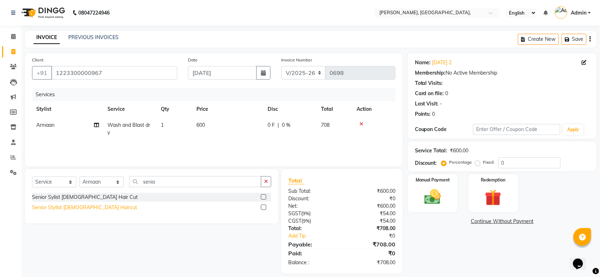
click at [76, 209] on div "Senior Stylist [DEMOGRAPHIC_DATA] Haircut" at bounding box center [84, 207] width 105 height 7
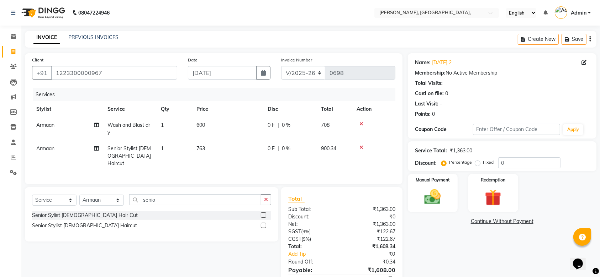
click at [235, 127] on td "600" at bounding box center [227, 128] width 71 height 23
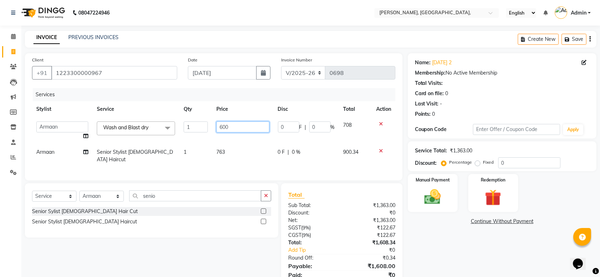
click at [235, 127] on input "600" at bounding box center [242, 127] width 53 height 11
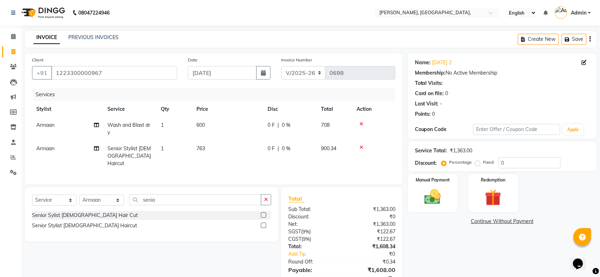
click at [483, 165] on label "Fixed" at bounding box center [488, 162] width 11 height 6
click at [476, 165] on input "Fixed" at bounding box center [478, 162] width 5 height 5
drag, startPoint x: 508, startPoint y: 166, endPoint x: 361, endPoint y: 152, distance: 147.6
click at [361, 152] on div "Client [PHONE_NUMBER] Date [DATE] Invoice Number V/2025 V/[PHONE_NUMBER] Servic…" at bounding box center [311, 176] width 582 height 246
click at [424, 187] on img at bounding box center [433, 197] width 28 height 20
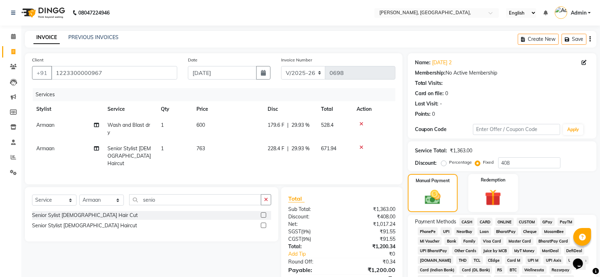
click at [545, 219] on span "GPay" at bounding box center [547, 222] width 15 height 8
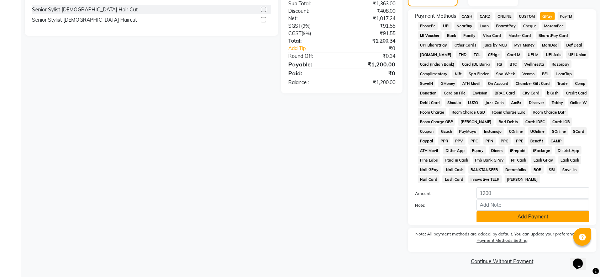
click at [497, 222] on button "Add Payment" at bounding box center [532, 217] width 113 height 11
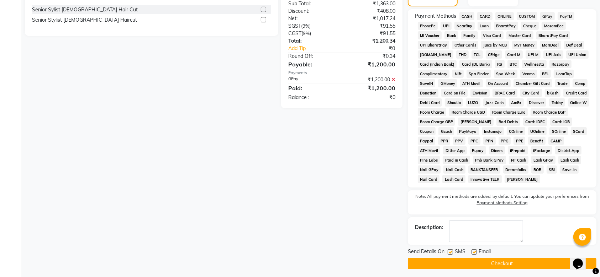
click at [449, 252] on label at bounding box center [450, 252] width 5 height 5
click at [449, 252] on input "checkbox" at bounding box center [450, 252] width 5 height 5
click at [472, 252] on label at bounding box center [473, 252] width 5 height 5
click at [472, 252] on input "checkbox" at bounding box center [473, 252] width 5 height 5
click at [455, 260] on button "Checkout" at bounding box center [502, 264] width 189 height 11
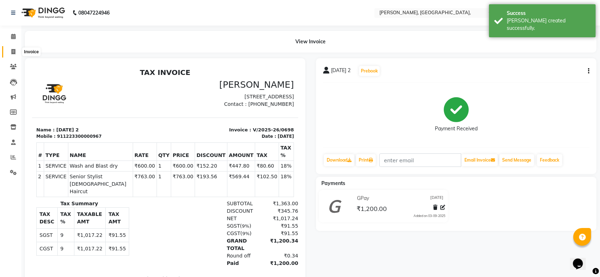
click at [17, 49] on span at bounding box center [13, 52] width 12 height 8
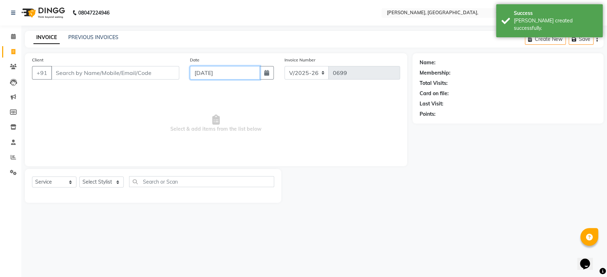
click at [216, 73] on input "[DATE]" at bounding box center [225, 73] width 70 height 14
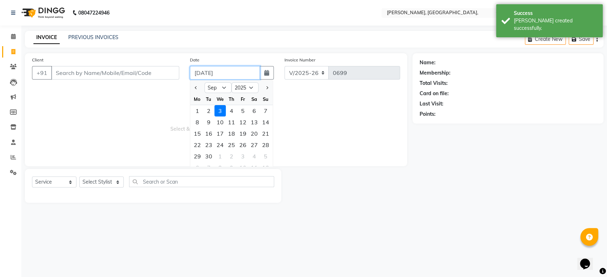
click at [216, 73] on input "[DATE]" at bounding box center [225, 73] width 70 height 14
paste input "23-08"
click at [126, 75] on input "Client" at bounding box center [115, 73] width 128 height 14
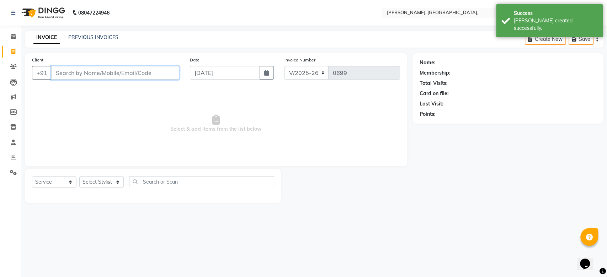
click at [126, 75] on input "Client" at bounding box center [115, 73] width 128 height 14
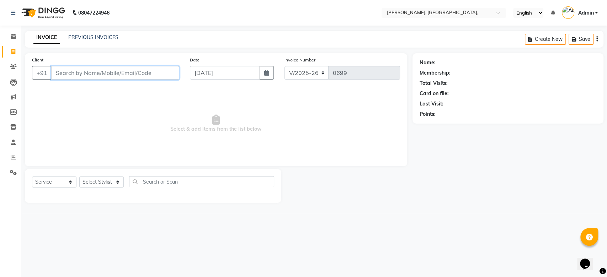
paste input "[DATE]"
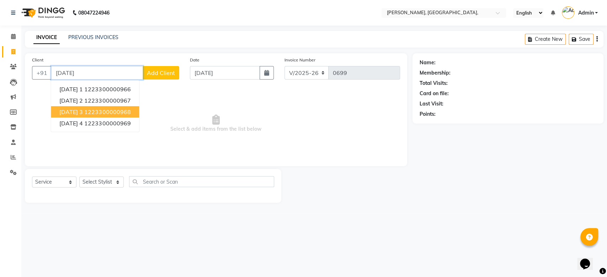
click at [131, 110] on ngb-highlight "1223300000968" at bounding box center [107, 112] width 46 height 7
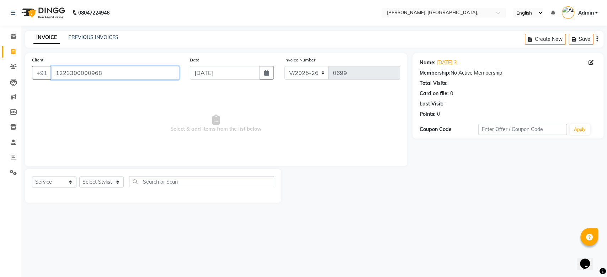
click at [88, 71] on input "1223300000968" at bounding box center [115, 73] width 128 height 14
paste input "[DATE]"
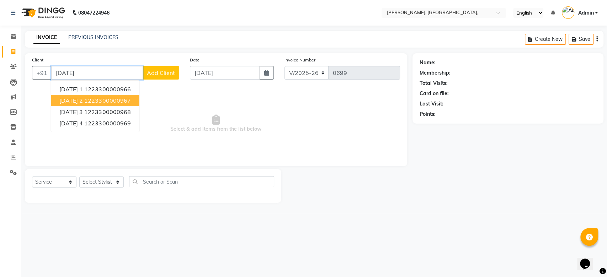
click at [90, 106] on button "[DATE] 2 1223300000967" at bounding box center [95, 100] width 88 height 11
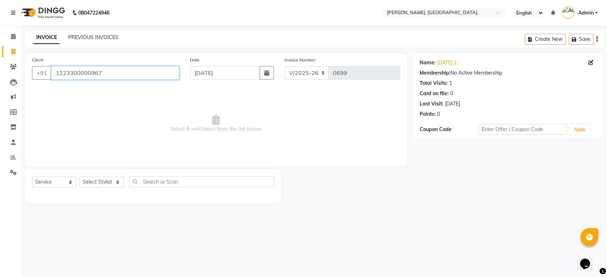
click at [75, 75] on input "1223300000967" at bounding box center [115, 73] width 128 height 14
paste input "[DATE]"
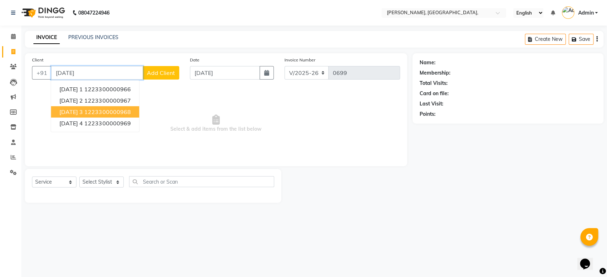
click at [83, 109] on span "[DATE] 3" at bounding box center [70, 112] width 23 height 7
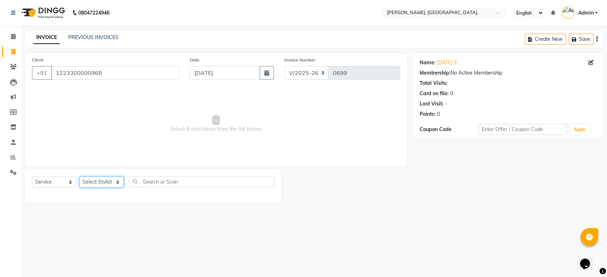
click at [109, 181] on select "Select Stylist Aarti Admin Anuradha Armaan [PERSON_NAME] [PERSON_NAME] [PERSON_…" at bounding box center [101, 182] width 44 height 11
click at [79, 177] on select "Select Stylist Aarti Admin Anuradha Armaan [PERSON_NAME] [PERSON_NAME] [PERSON_…" at bounding box center [101, 182] width 44 height 11
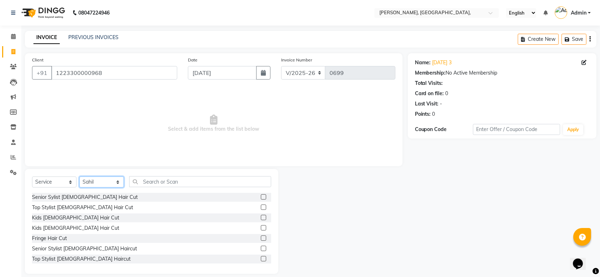
click at [109, 181] on select "Select Stylist Aarti Admin Anuradha Armaan [PERSON_NAME] [PERSON_NAME] [PERSON_…" at bounding box center [101, 182] width 44 height 11
click at [82, 260] on div "Top Stylist [DEMOGRAPHIC_DATA] Haircut" at bounding box center [81, 259] width 99 height 7
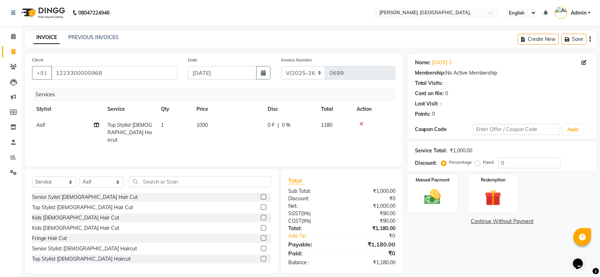
click at [483, 164] on label "Fixed" at bounding box center [488, 162] width 11 height 6
click at [478, 164] on input "Fixed" at bounding box center [478, 162] width 5 height 5
drag, startPoint x: 522, startPoint y: 164, endPoint x: 364, endPoint y: 136, distance: 160.0
click at [364, 136] on div "Client [PHONE_NUMBER] Date [DATE] Invoice Number V/2025 V/[PHONE_NUMBER] Servic…" at bounding box center [311, 163] width 582 height 221
click at [441, 189] on img at bounding box center [433, 197] width 28 height 20
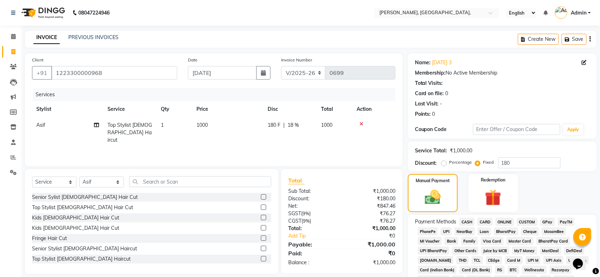
click at [555, 221] on div "PayTM" at bounding box center [565, 223] width 20 height 10
click at [550, 222] on span "GPay" at bounding box center [547, 222] width 15 height 8
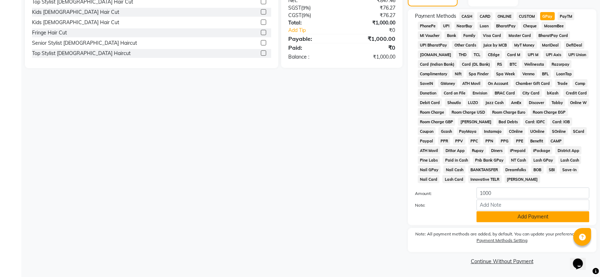
click at [524, 217] on button "Add Payment" at bounding box center [532, 217] width 113 height 11
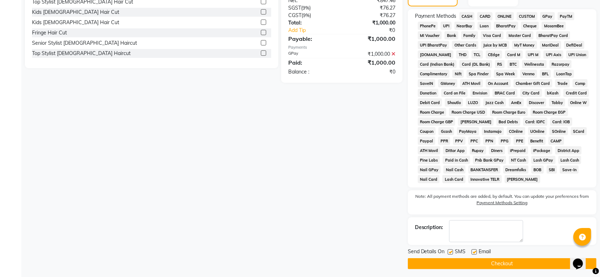
click at [451, 252] on label at bounding box center [450, 252] width 5 height 5
click at [451, 252] on input "checkbox" at bounding box center [450, 252] width 5 height 5
click at [475, 252] on label at bounding box center [473, 252] width 5 height 5
click at [475, 252] on input "checkbox" at bounding box center [473, 252] width 5 height 5
click at [453, 259] on button "Checkout" at bounding box center [502, 264] width 189 height 11
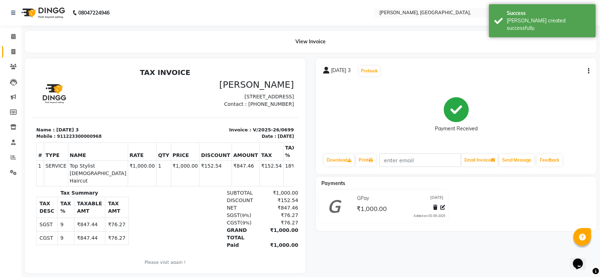
click at [11, 46] on link "Invoice" at bounding box center [10, 52] width 17 height 12
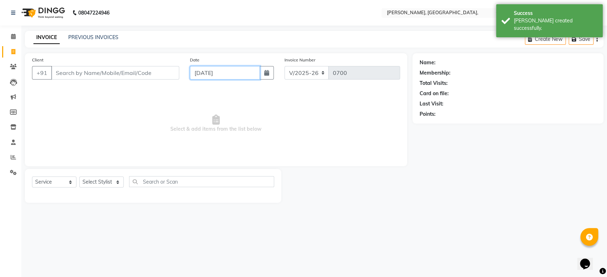
click at [202, 73] on input "[DATE]" at bounding box center [225, 73] width 70 height 14
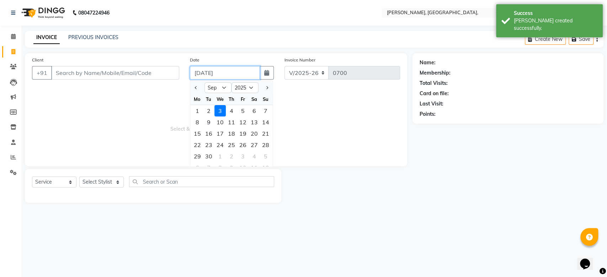
click at [202, 73] on input "[DATE]" at bounding box center [225, 73] width 70 height 14
paste input "23-08"
click at [132, 72] on input "Client" at bounding box center [115, 73] width 128 height 14
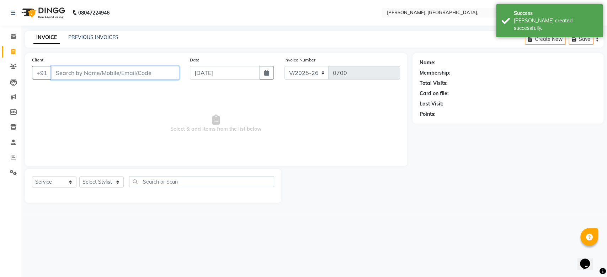
click at [132, 72] on input "Client" at bounding box center [115, 73] width 128 height 14
paste input "[DATE]"
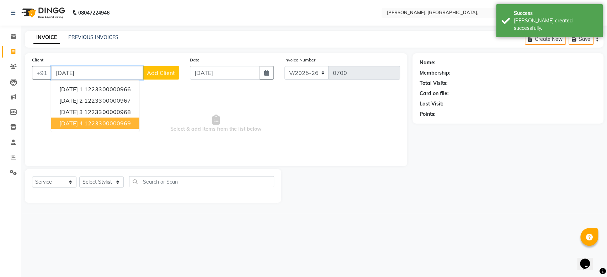
click at [110, 126] on ngb-highlight "1223300000969" at bounding box center [107, 123] width 46 height 7
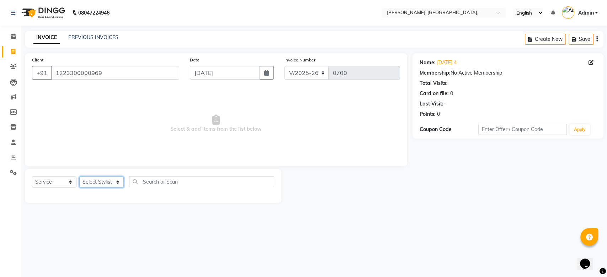
click at [114, 186] on select "Select Stylist Aarti Admin Anuradha Armaan [PERSON_NAME] [PERSON_NAME] [PERSON_…" at bounding box center [101, 182] width 44 height 11
click at [79, 177] on select "Select Stylist Aarti Admin Anuradha Armaan [PERSON_NAME] [PERSON_NAME] [PERSON_…" at bounding box center [101, 182] width 44 height 11
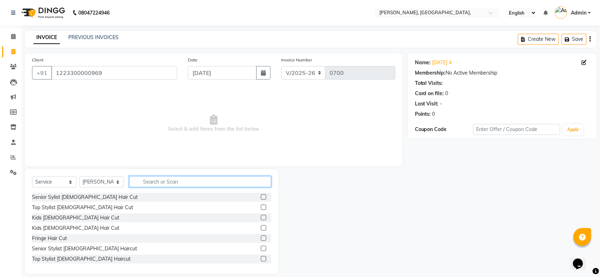
click at [157, 181] on input "text" at bounding box center [200, 181] width 142 height 11
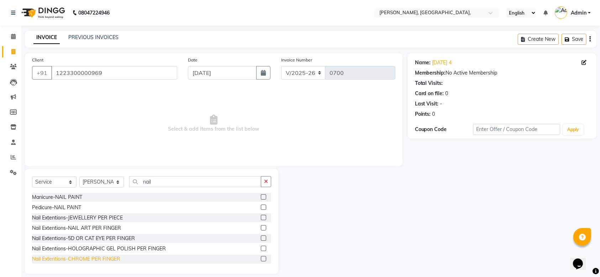
click at [111, 258] on div "Nail Extentions-CHROME PER FINGER" at bounding box center [76, 259] width 88 height 7
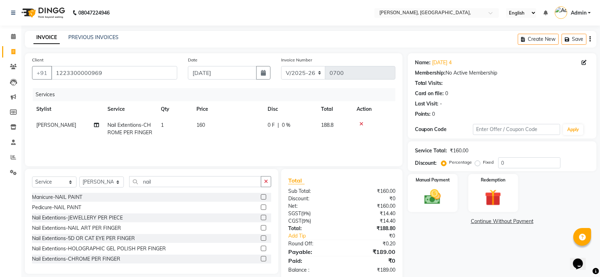
click at [212, 122] on td "160" at bounding box center [227, 128] width 71 height 23
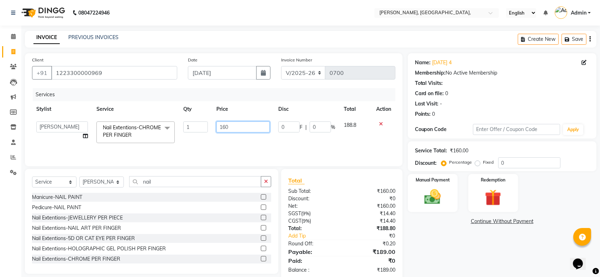
click at [222, 123] on input "160" at bounding box center [242, 127] width 53 height 11
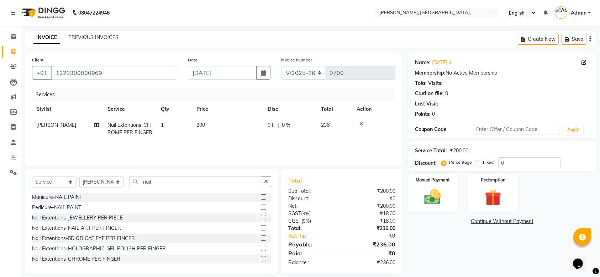
click at [251, 140] on td "200" at bounding box center [227, 128] width 71 height 23
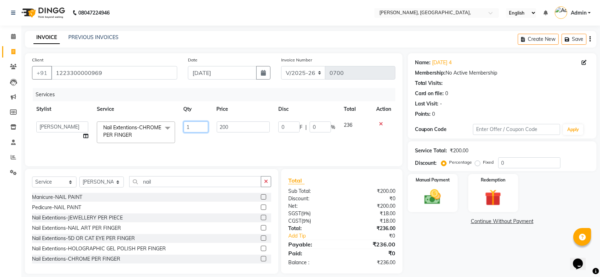
click at [197, 127] on input "1" at bounding box center [196, 127] width 25 height 11
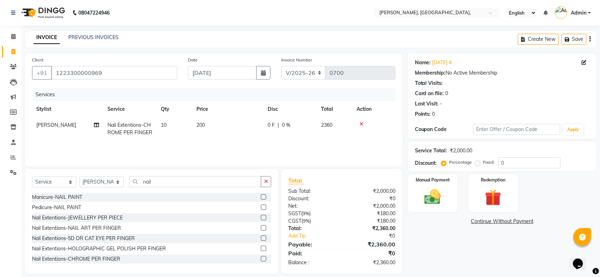
click at [265, 146] on div "Services Stylist Service Qty Price Disc Total Action [PERSON_NAME] Nail Extenti…" at bounding box center [213, 123] width 363 height 71
click at [483, 161] on label "Fixed" at bounding box center [488, 162] width 11 height 6
click at [480, 161] on input "Fixed" at bounding box center [478, 162] width 5 height 5
click at [503, 165] on input "0" at bounding box center [529, 163] width 62 height 11
click at [435, 188] on img at bounding box center [433, 197] width 28 height 20
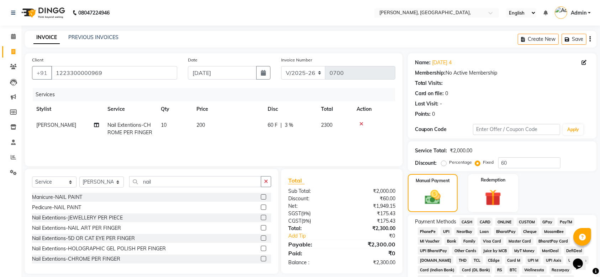
click at [546, 221] on span "GPay" at bounding box center [547, 222] width 15 height 8
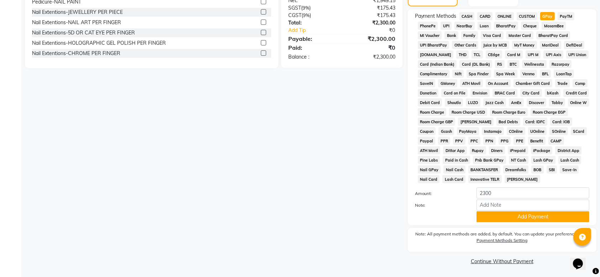
scroll to position [206, 0]
click at [498, 213] on button "Add Payment" at bounding box center [532, 217] width 113 height 11
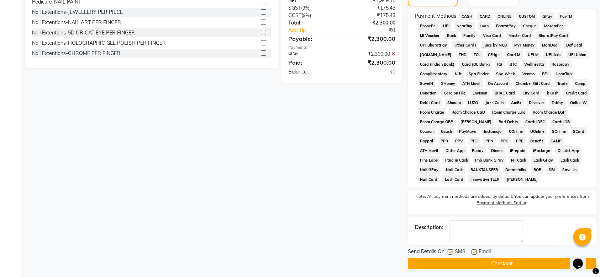
click at [450, 250] on label at bounding box center [450, 252] width 5 height 5
click at [450, 250] on input "checkbox" at bounding box center [450, 252] width 5 height 5
click at [472, 254] on label at bounding box center [473, 252] width 5 height 5
click at [472, 254] on input "checkbox" at bounding box center [473, 252] width 5 height 5
click at [418, 266] on button "Checkout" at bounding box center [502, 264] width 189 height 11
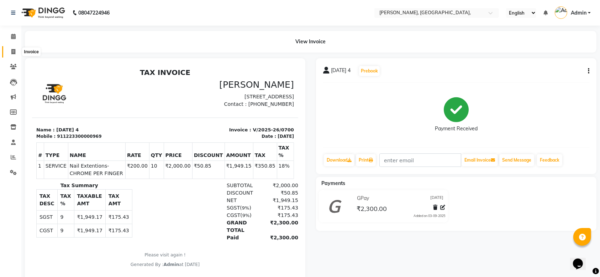
click at [16, 53] on span at bounding box center [13, 52] width 12 height 8
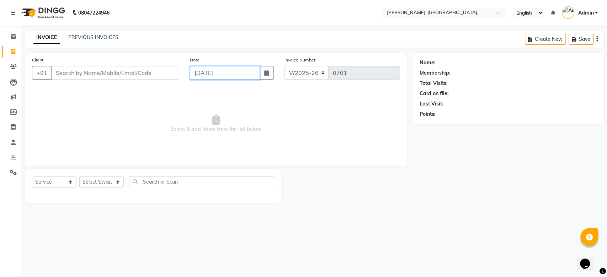
click at [208, 77] on input "[DATE]" at bounding box center [225, 73] width 70 height 14
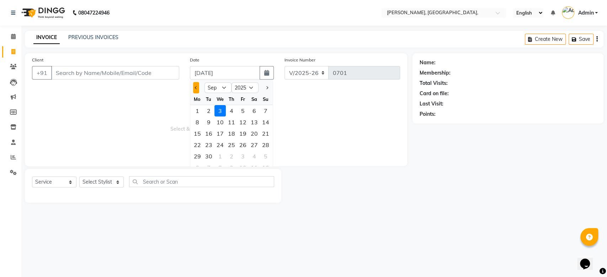
click at [197, 92] on button "Previous month" at bounding box center [196, 87] width 6 height 11
click at [243, 157] on div "29" at bounding box center [242, 156] width 11 height 11
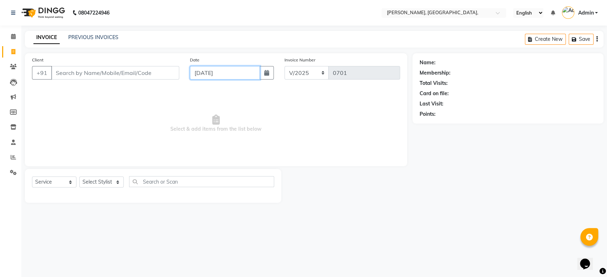
click at [200, 74] on input "[DATE]" at bounding box center [225, 73] width 70 height 14
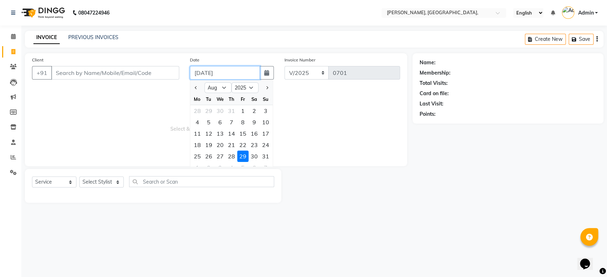
paste input "3"
click at [247, 154] on div "29" at bounding box center [242, 156] width 11 height 11
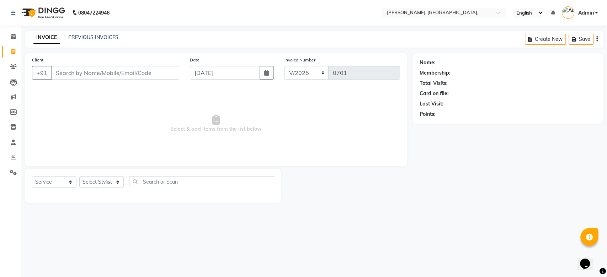
drag, startPoint x: 205, startPoint y: 80, endPoint x: 205, endPoint y: 75, distance: 5.3
click at [205, 75] on div "Date [DATE]" at bounding box center [232, 70] width 95 height 29
click at [205, 75] on input "[DATE]" at bounding box center [225, 73] width 70 height 14
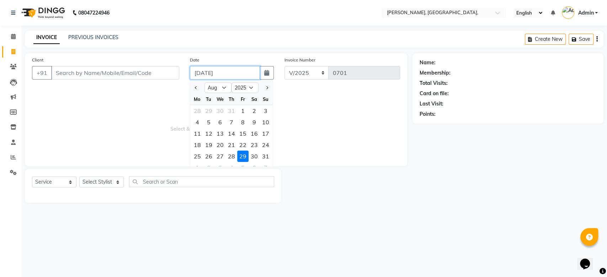
click at [205, 75] on input "[DATE]" at bounding box center [225, 73] width 70 height 14
paste input "[DATE]"
click at [123, 75] on input "Client" at bounding box center [115, 73] width 128 height 14
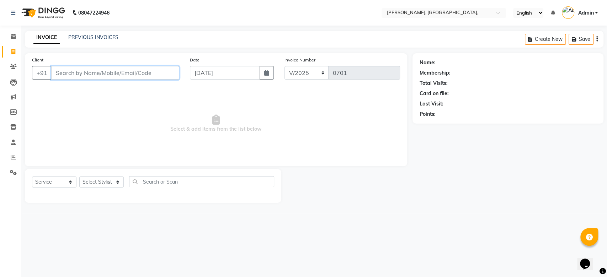
click at [123, 75] on input "Client" at bounding box center [115, 73] width 128 height 14
paste input "[DATE]"
click at [162, 74] on span "Add Client" at bounding box center [161, 72] width 28 height 7
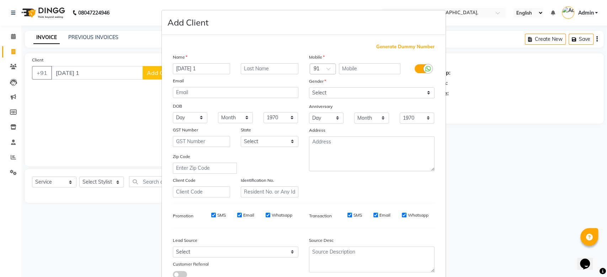
click at [382, 47] on span "Generate Dummy Number" at bounding box center [405, 46] width 58 height 7
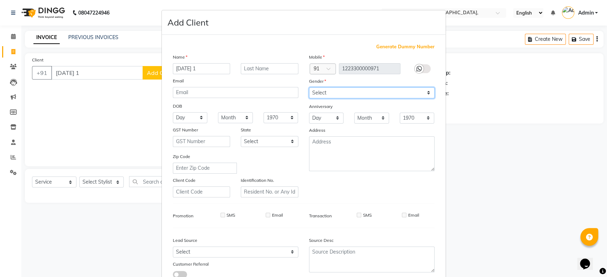
click at [334, 90] on select "Select [DEMOGRAPHIC_DATA] [DEMOGRAPHIC_DATA] Other Prefer Not To Say" at bounding box center [372, 93] width 126 height 11
click at [309, 88] on select "Select [DEMOGRAPHIC_DATA] [DEMOGRAPHIC_DATA] Other Prefer Not To Say" at bounding box center [372, 93] width 126 height 11
click at [404, 196] on div "Mobile Country Code × 91 1223300000971 Gender Select [DEMOGRAPHIC_DATA] [DEMOGR…" at bounding box center [372, 125] width 136 height 144
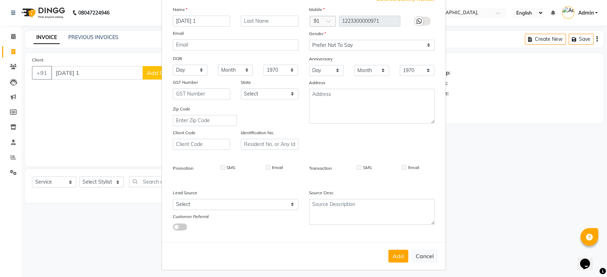
scroll to position [49, 0]
click at [389, 255] on button "Add" at bounding box center [398, 255] width 20 height 13
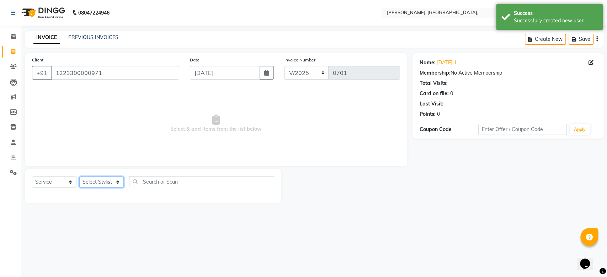
click at [101, 186] on select "Select Stylist Aarti Admin Anuradha Armaan [PERSON_NAME] [PERSON_NAME] [PERSON_…" at bounding box center [101, 182] width 44 height 11
click at [206, 36] on div "INVOICE PREVIOUS INVOICES Create New Save" at bounding box center [314, 39] width 579 height 17
drag, startPoint x: 94, startPoint y: 81, endPoint x: 90, endPoint y: 81, distance: 3.9
click at [90, 81] on div "Client [PHONE_NUMBER]" at bounding box center [106, 70] width 158 height 29
click at [76, 75] on input "1223300000971" at bounding box center [115, 73] width 128 height 14
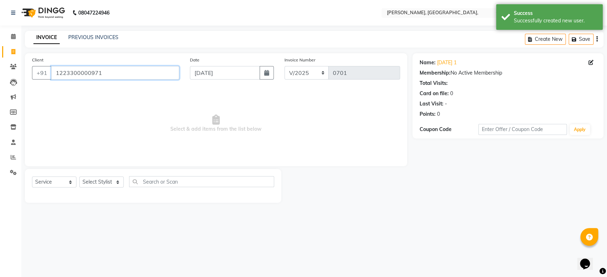
click at [76, 75] on input "1223300000971" at bounding box center [115, 73] width 128 height 14
paste input "[DATE]"
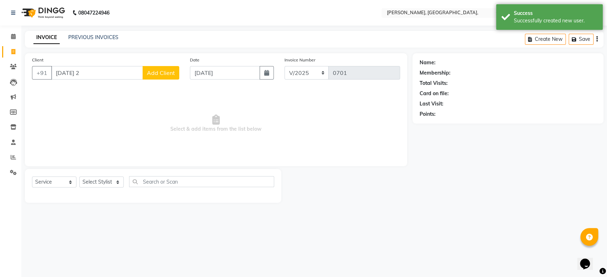
click at [176, 78] on button "Add Client" at bounding box center [161, 73] width 37 height 14
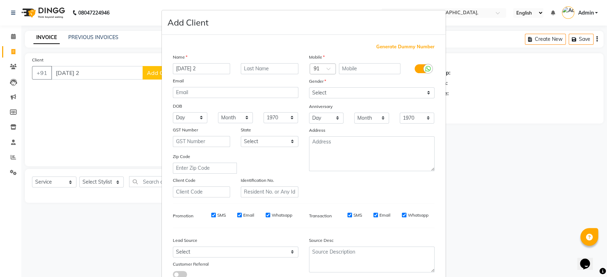
click at [398, 45] on span "Generate Dummy Number" at bounding box center [405, 46] width 58 height 7
click at [331, 98] on div "Mobile Country Code × 91 1223300000972 Gender Select [DEMOGRAPHIC_DATA] [DEMOGR…" at bounding box center [372, 125] width 136 height 144
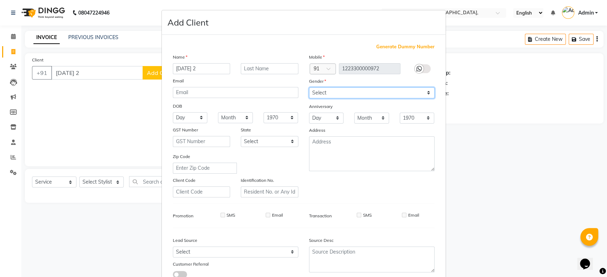
click at [332, 94] on select "Select [DEMOGRAPHIC_DATA] [DEMOGRAPHIC_DATA] Other Prefer Not To Say" at bounding box center [372, 93] width 126 height 11
click at [396, 106] on div "Anniversary" at bounding box center [372, 106] width 136 height 11
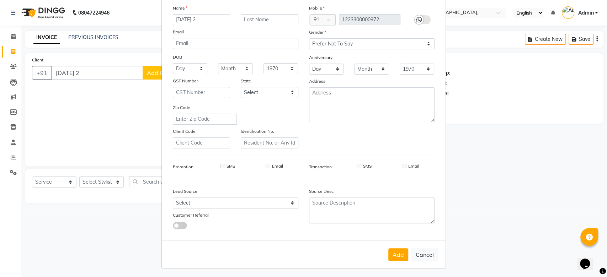
click at [384, 252] on div "Add Cancel" at bounding box center [304, 255] width 284 height 28
click at [389, 253] on button "Add" at bounding box center [398, 255] width 20 height 13
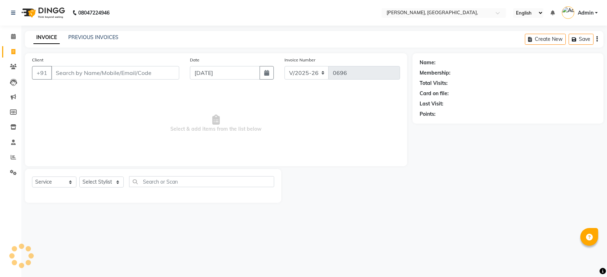
select select "5248"
select select "service"
click at [76, 35] on link "PREVIOUS INVOICES" at bounding box center [93, 37] width 50 height 6
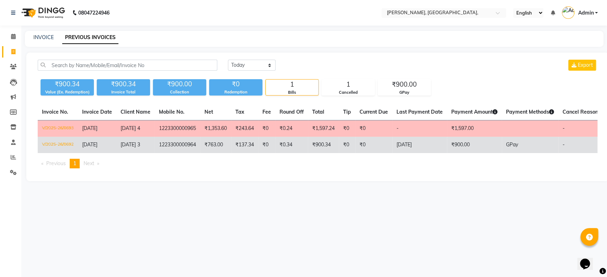
click at [355, 153] on td "₹0" at bounding box center [347, 145] width 16 height 16
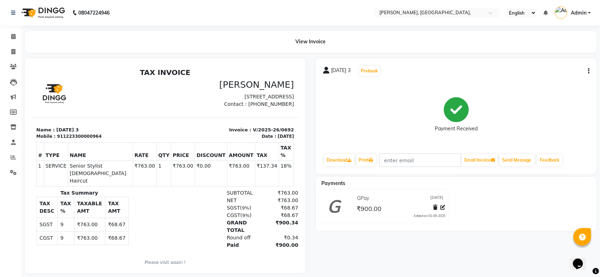
click at [592, 68] on div "21-08-2025 3 Prebook Payment Received Download Print Email Invoice Send Message…" at bounding box center [456, 116] width 280 height 116
click at [590, 68] on div "21-08-2025 3 Prebook Payment Received Download Print Email Invoice Send Message…" at bounding box center [456, 116] width 280 height 116
click at [588, 72] on div "21-08-2025 3 Prebook Payment Received Download Print Email Invoice Send Message…" at bounding box center [456, 116] width 280 height 116
click at [588, 72] on icon "button" at bounding box center [588, 71] width 1 height 0
click at [546, 51] on div "Cancel Invoice" at bounding box center [553, 53] width 49 height 9
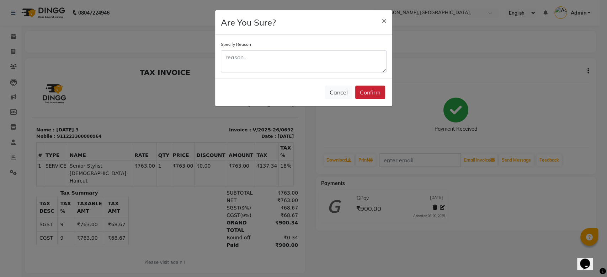
click at [366, 97] on button "Confirm" at bounding box center [370, 93] width 30 height 14
